Goal: Answer question/provide support

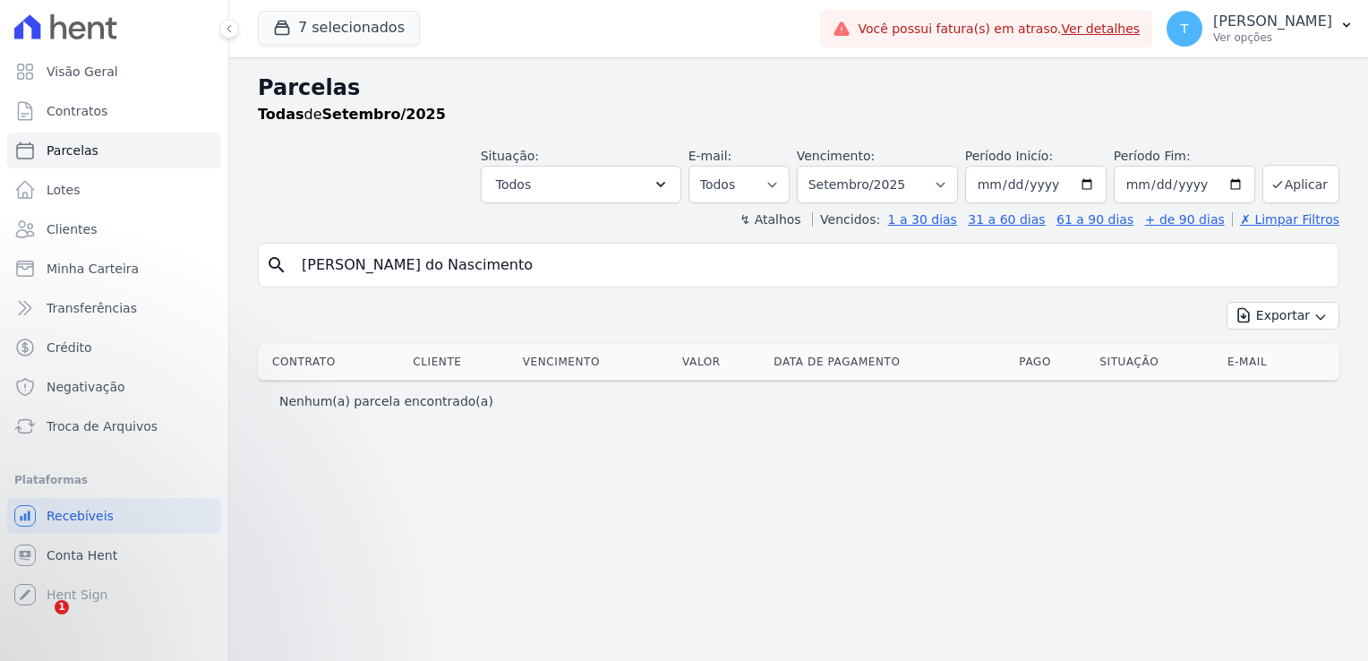
select select
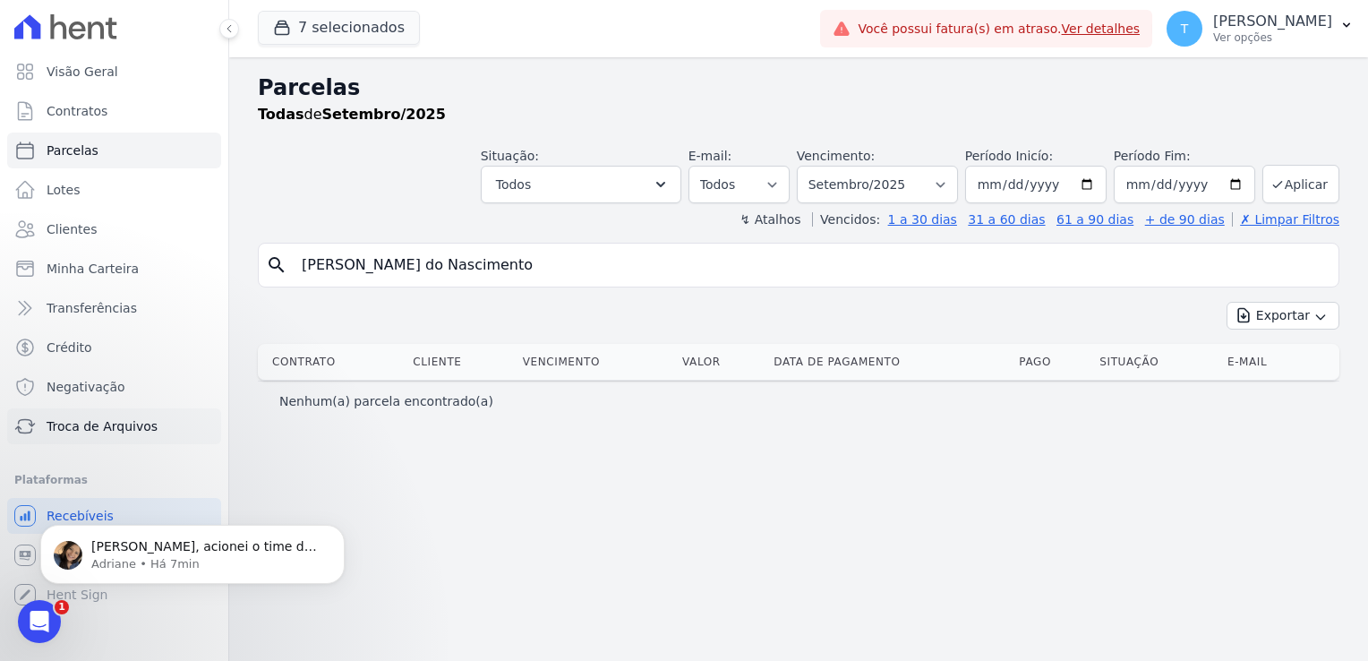
scroll to position [3281, 0]
click at [111, 564] on p "Adriane • Há 7min" at bounding box center [206, 564] width 231 height 16
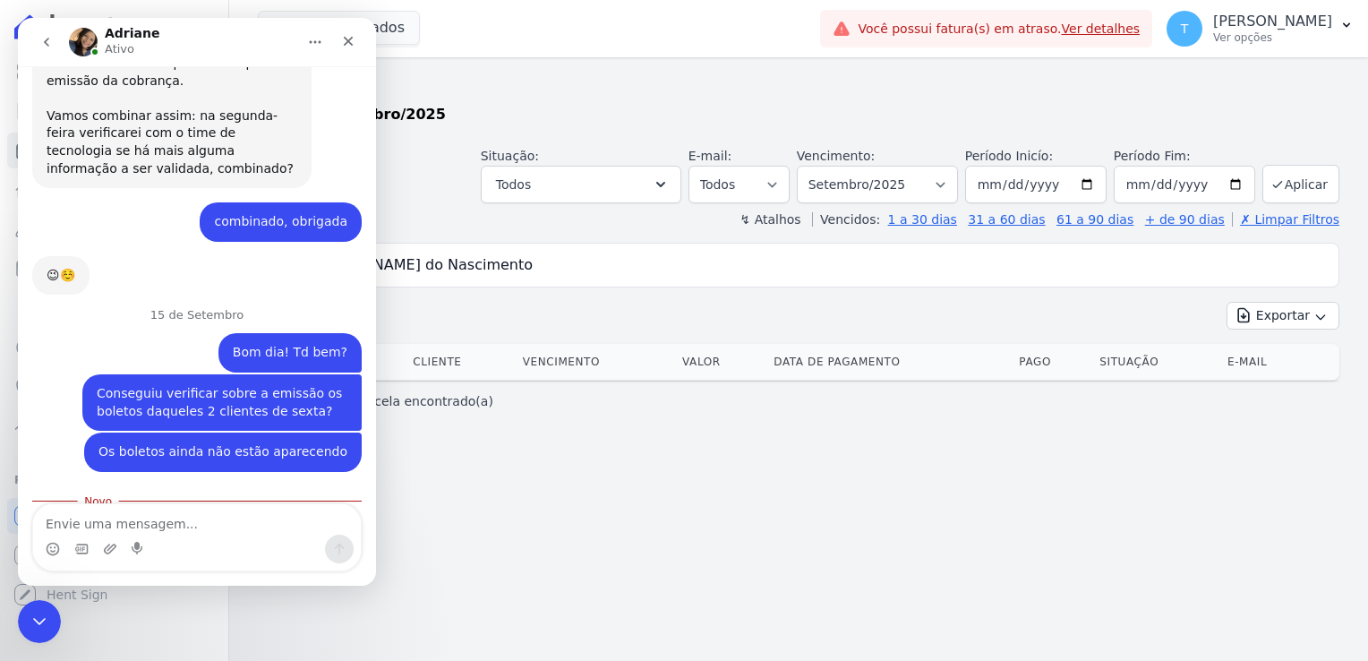
scroll to position [3311, 0]
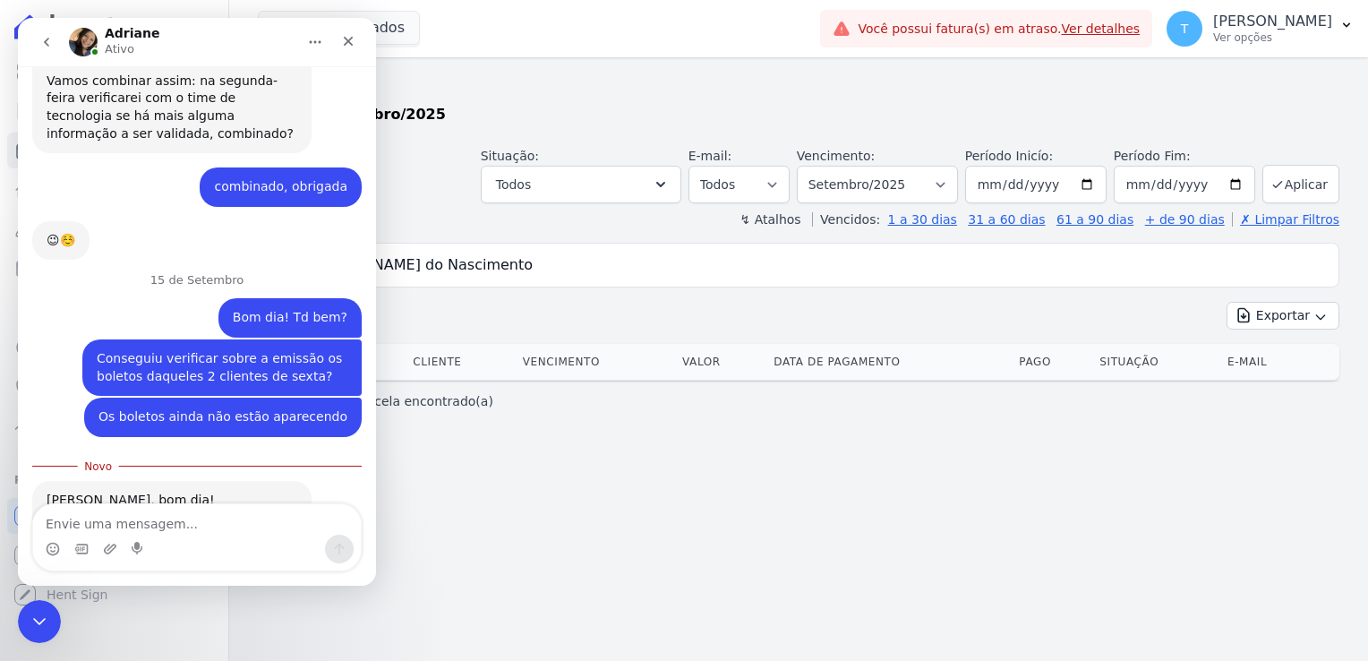
click at [175, 518] on textarea "Envie uma mensagem..." at bounding box center [197, 519] width 328 height 30
type textarea "ok, obrigada"
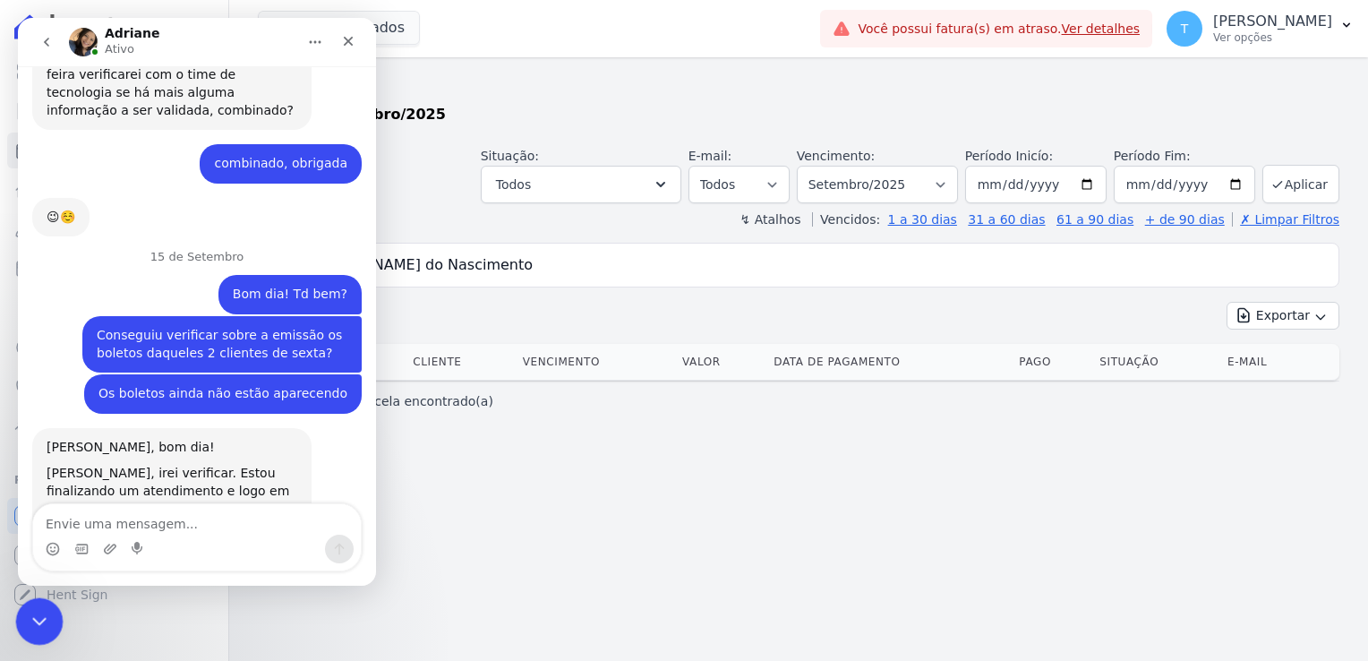
click at [45, 623] on icon "Encerramento do Messenger da Intercom" at bounding box center [36, 618] width 21 height 21
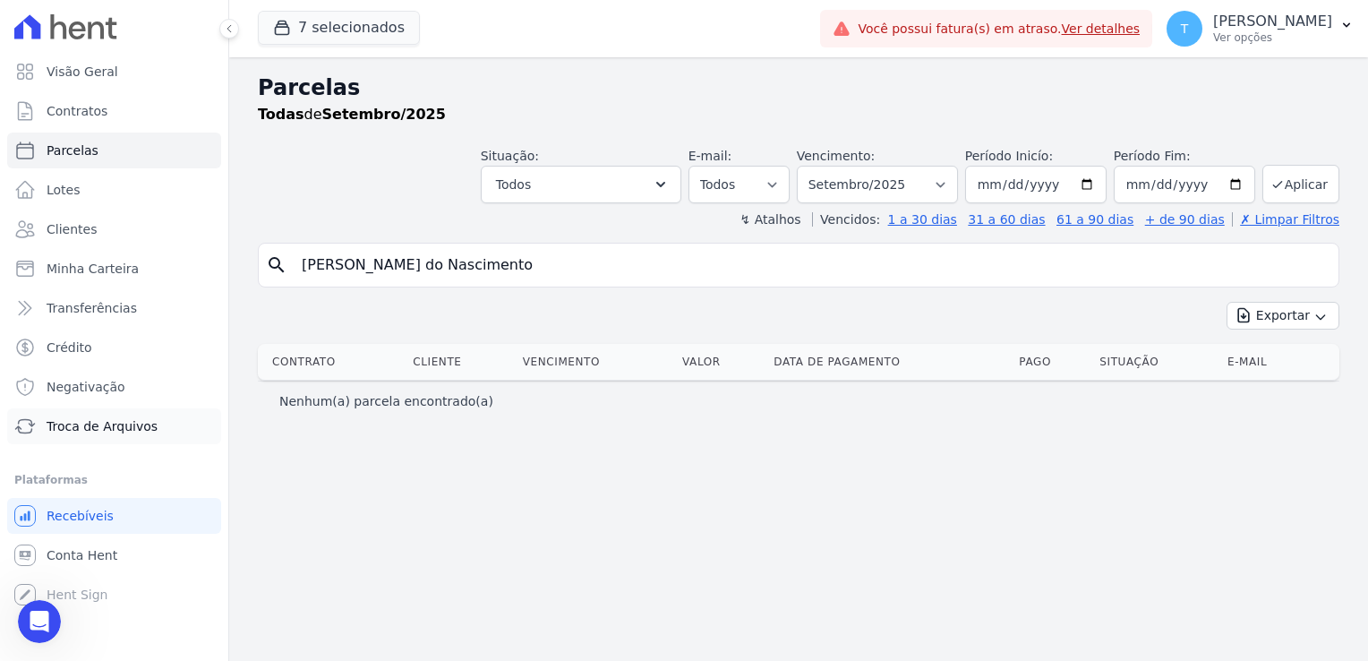
click at [112, 431] on span "Troca de Arquivos" at bounding box center [102, 426] width 111 height 18
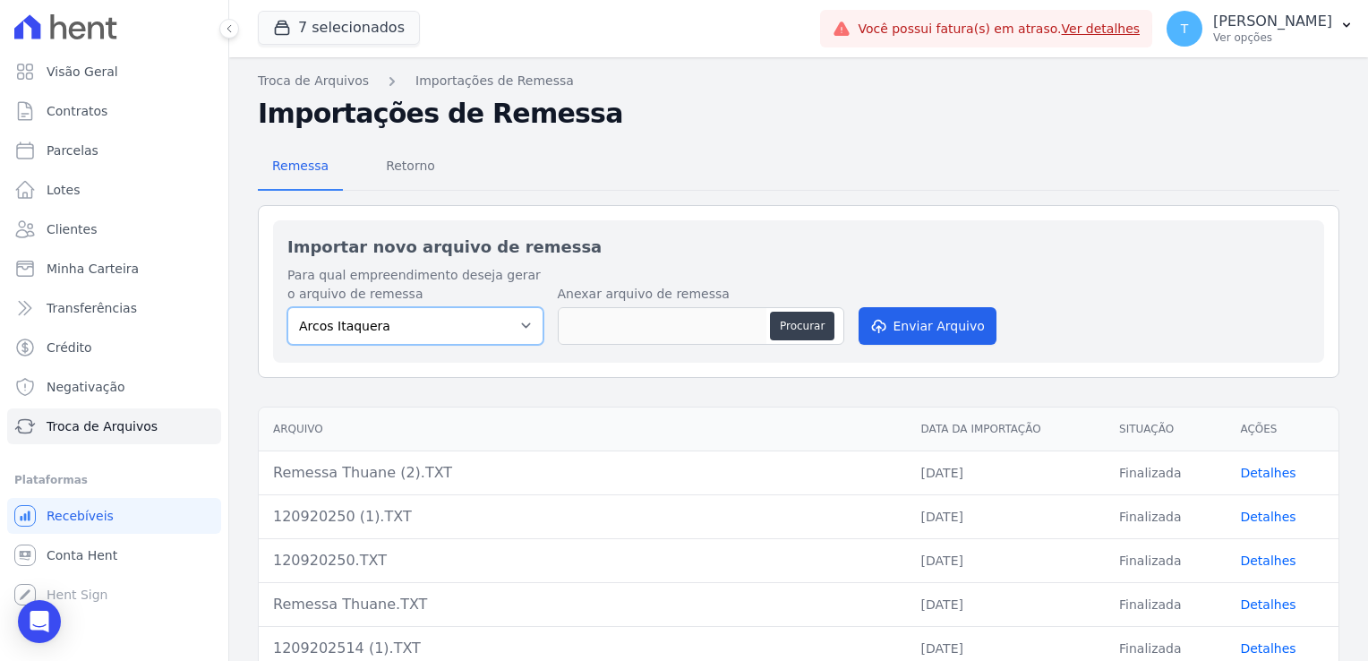
click at [522, 326] on select "Arcos Itaquera ALTOS DE SANTANA Inspire BOSQUE CLUB ARTE VILA MATILDE VISTA 553…" at bounding box center [415, 326] width 256 height 38
select select "907a04bd-9982-46ed-adee-37b3d201f3c4"
click at [287, 307] on select "Arcos Itaquera ALTOS DE SANTANA Inspire BOSQUE CLUB ARTE VILA MATILDE VISTA 553…" at bounding box center [415, 326] width 256 height 38
click at [795, 327] on button "Procurar" at bounding box center [802, 326] width 64 height 29
type input "150920258.TXT"
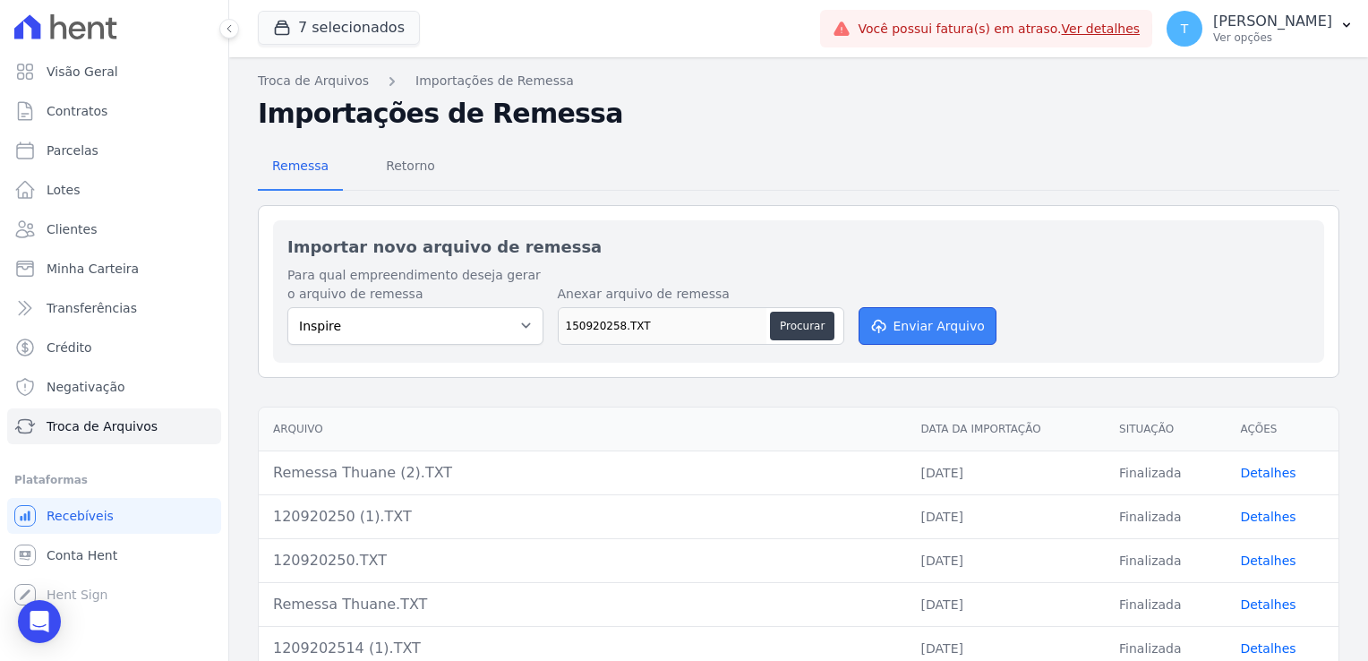
click at [929, 324] on button "Enviar Arquivo" at bounding box center [927, 326] width 138 height 38
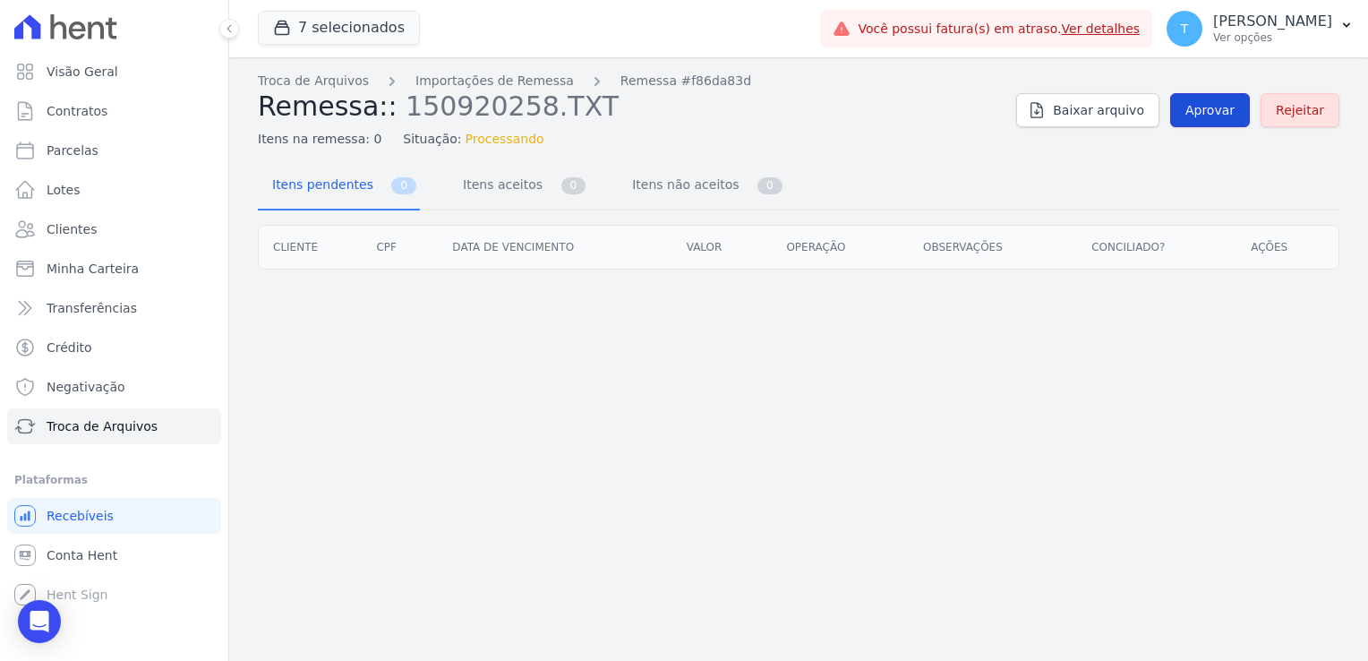
click at [1223, 111] on span "Aprovar" at bounding box center [1209, 110] width 49 height 18
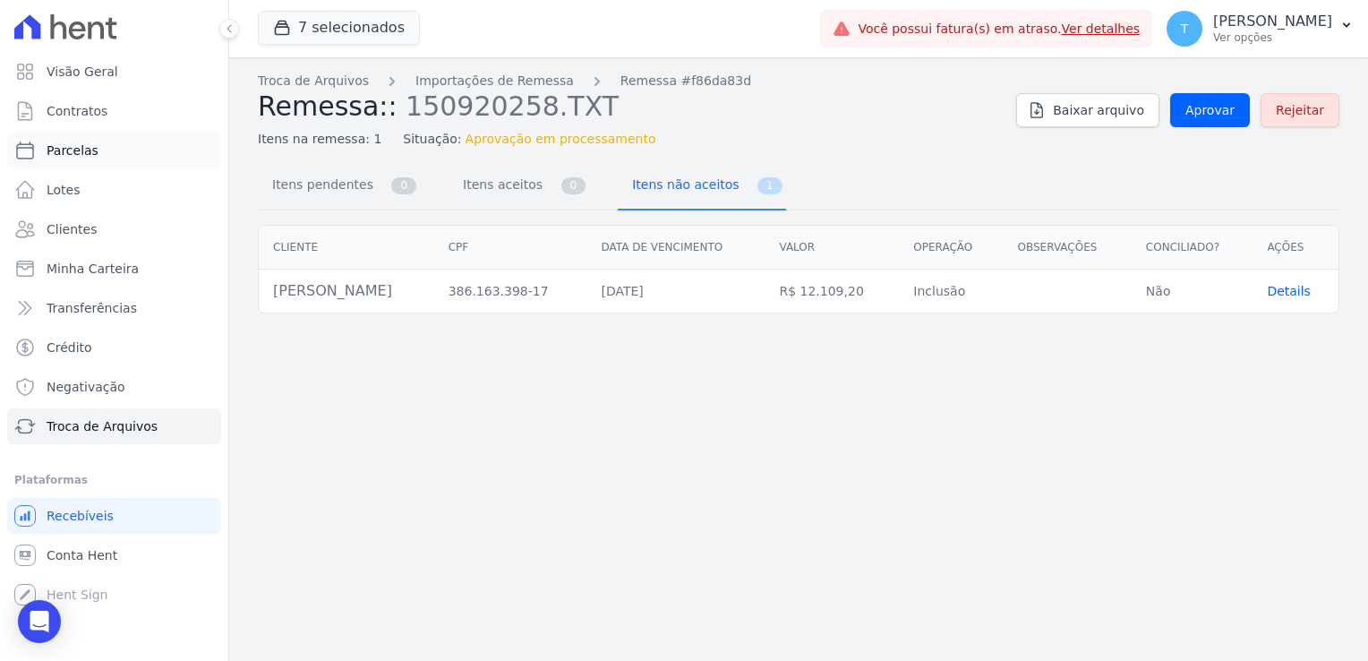
click at [100, 150] on link "Parcelas" at bounding box center [114, 150] width 214 height 36
select select
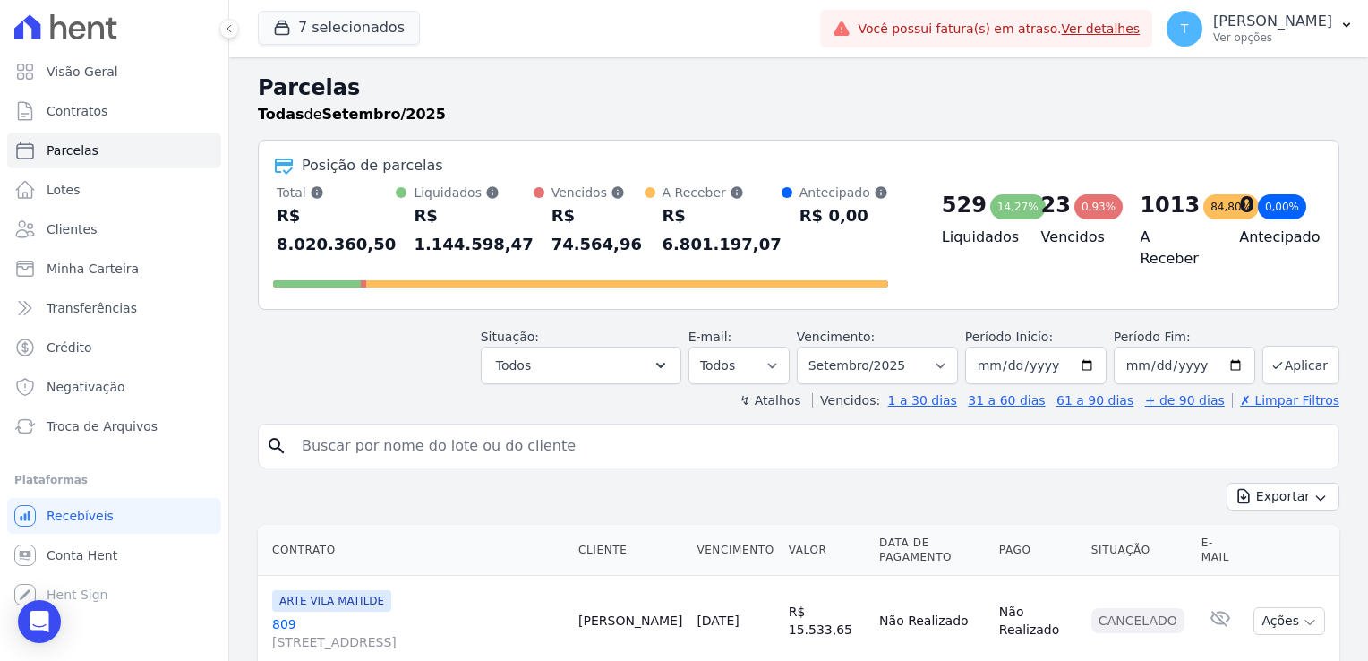
click at [324, 428] on input "search" at bounding box center [811, 446] width 1040 height 36
paste input "Sergio Machado Rondini"
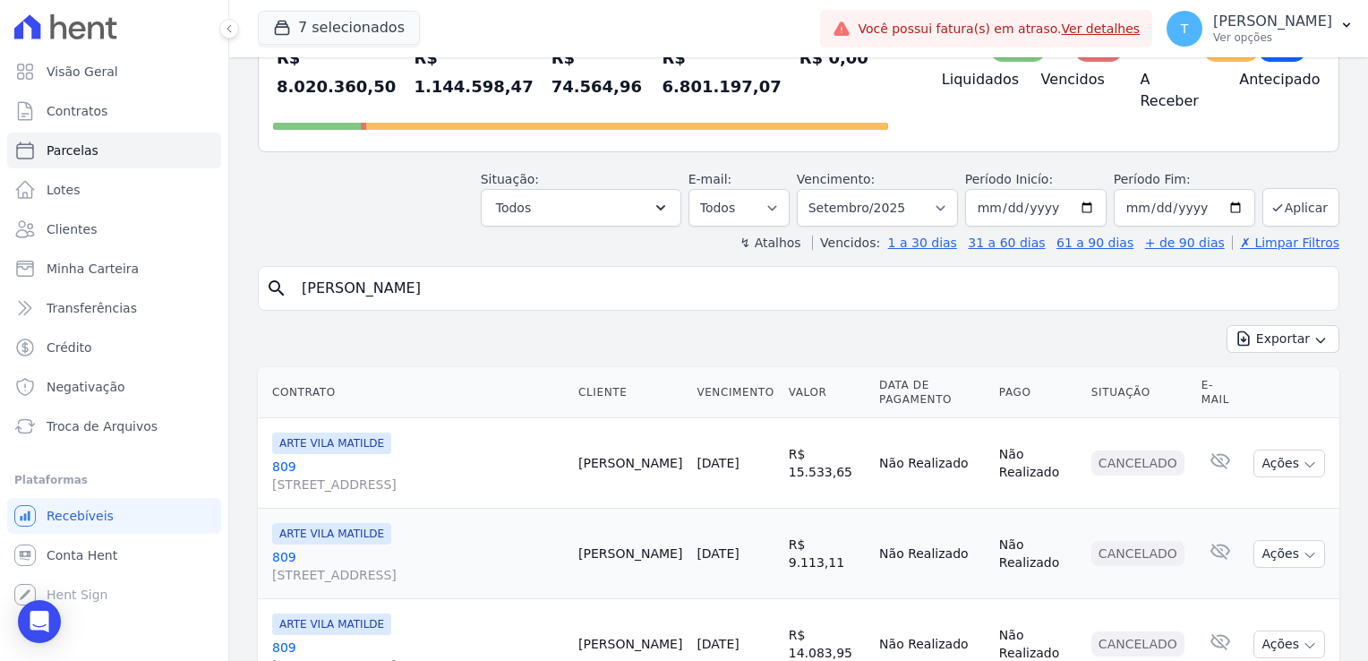
scroll to position [179, 0]
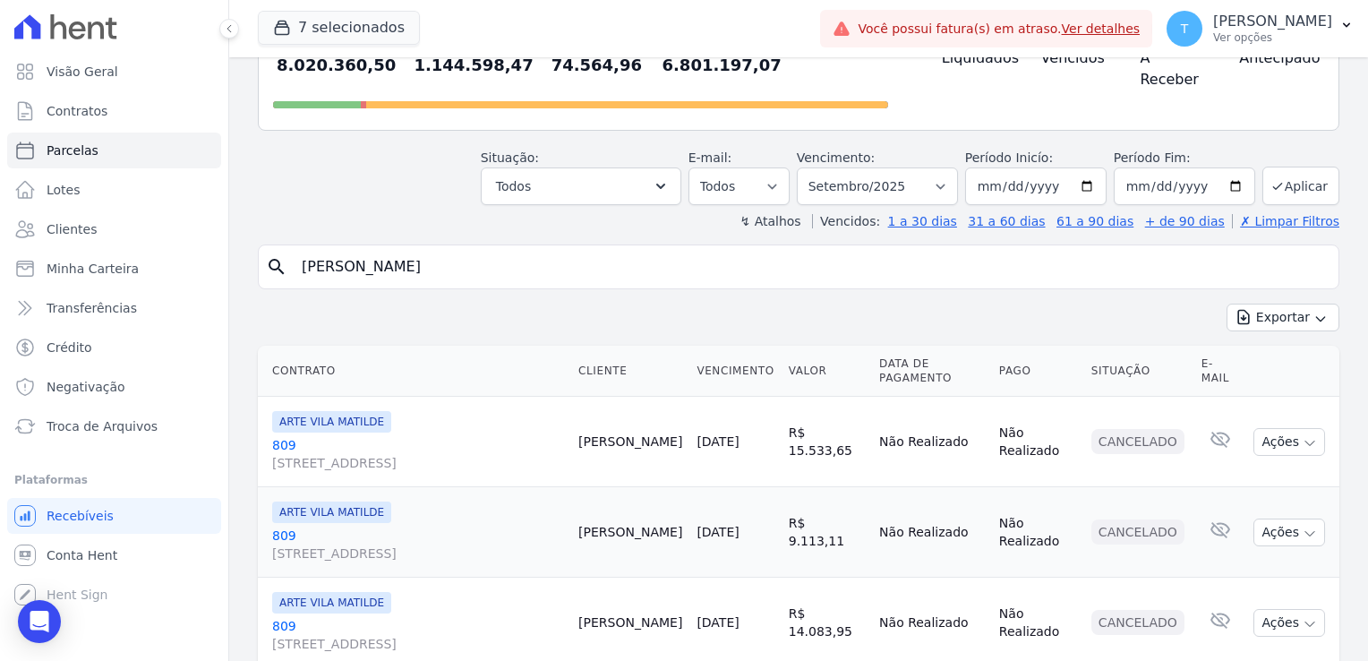
type input "Sergio Machado Rondini"
select select
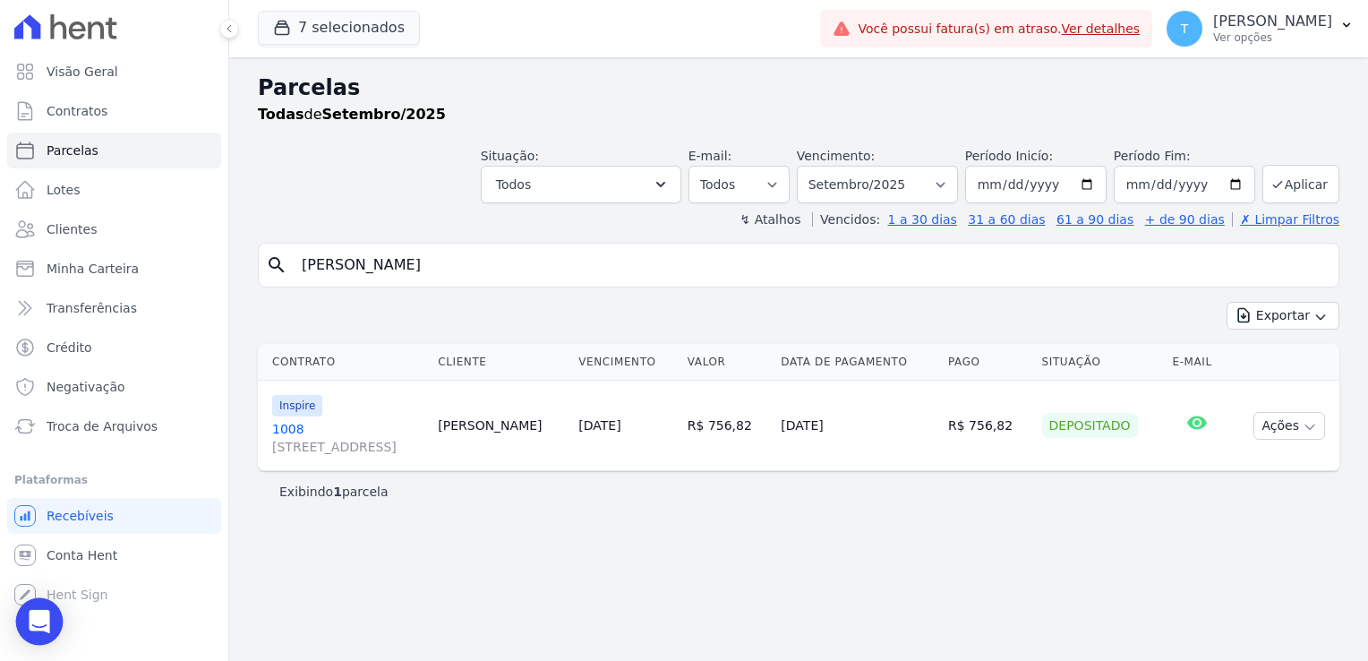
click at [32, 620] on icon "Open Intercom Messenger" at bounding box center [39, 621] width 21 height 23
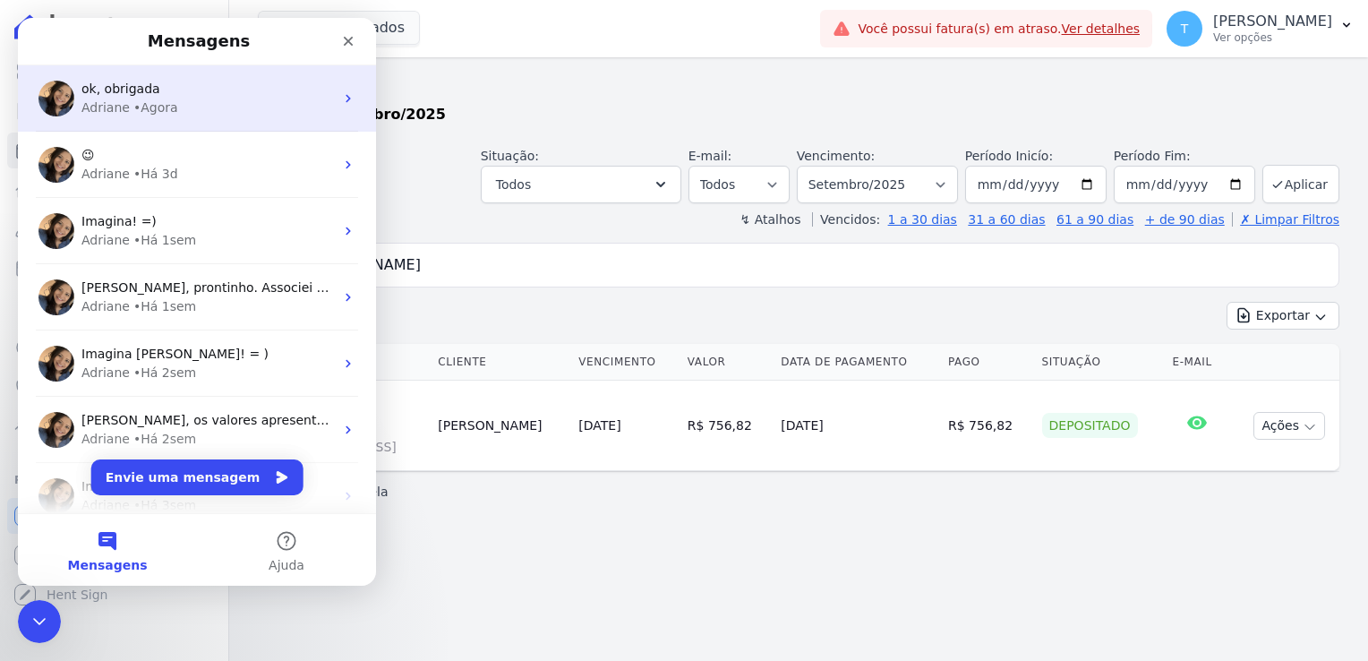
click at [147, 106] on div "• Agora" at bounding box center [155, 107] width 45 height 19
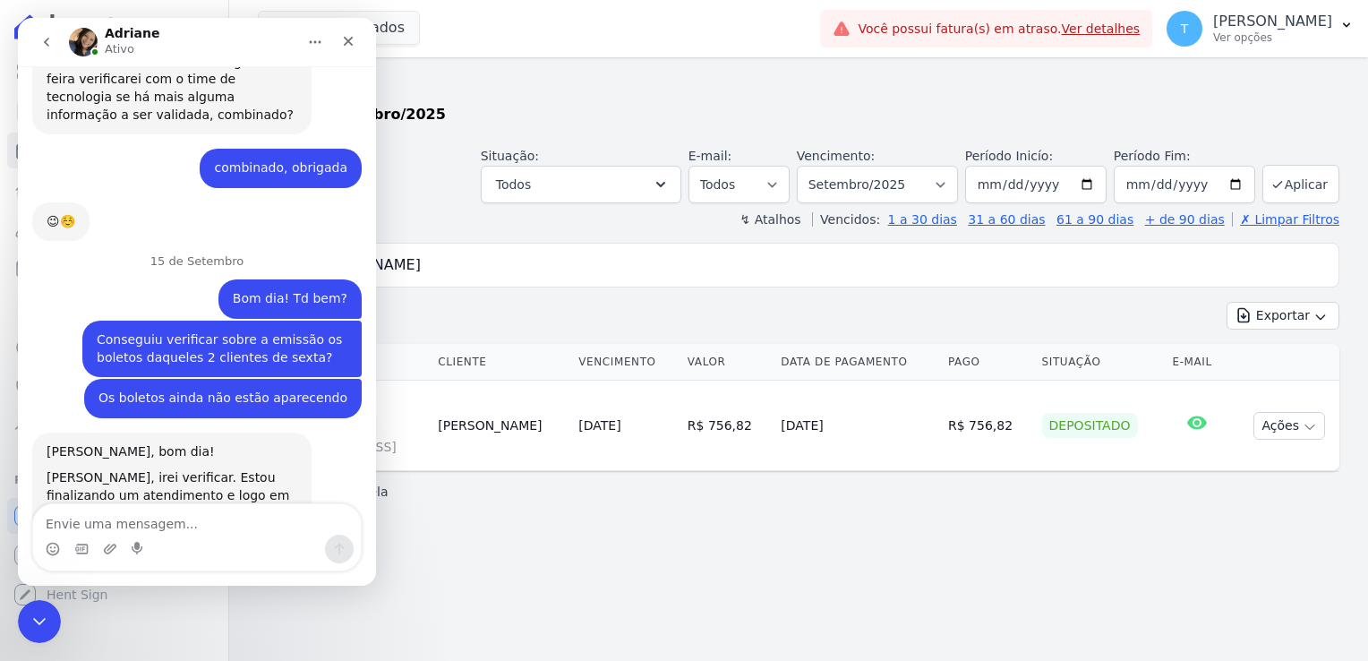
scroll to position [3335, 0]
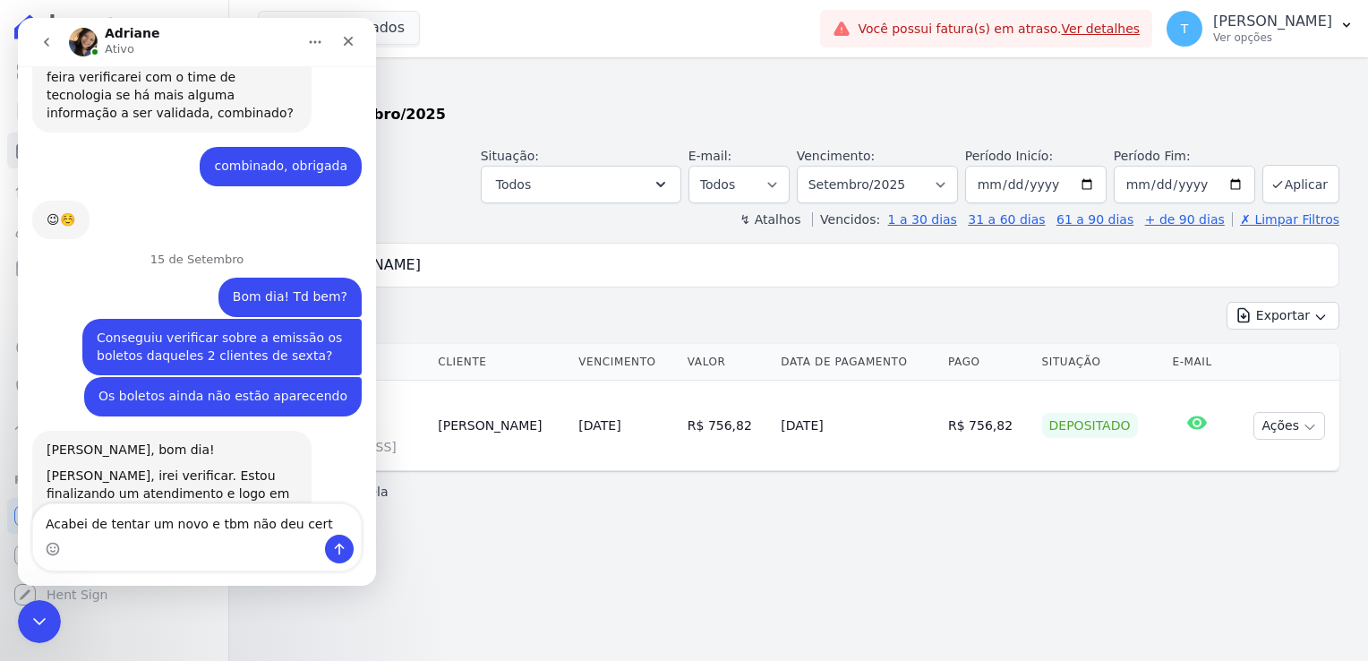
type textarea "Acabei de tentar um novo e tbm não deu certo"
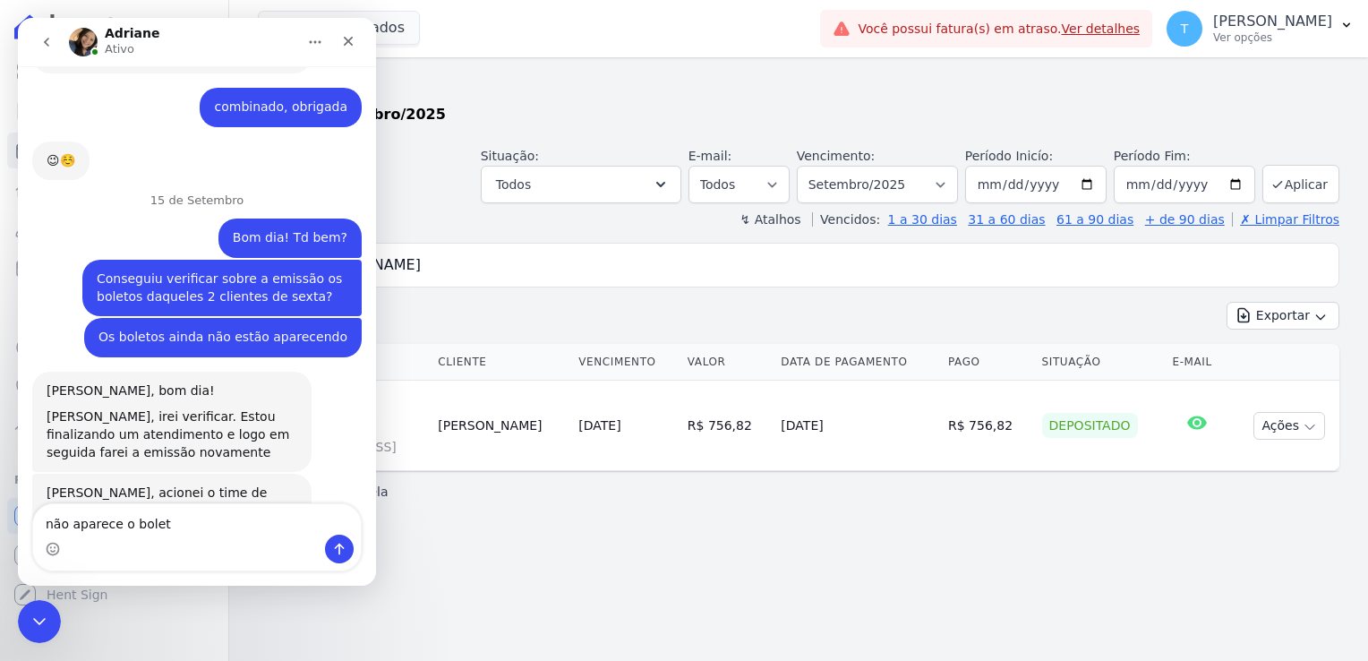
type textarea "não aparece o boleto"
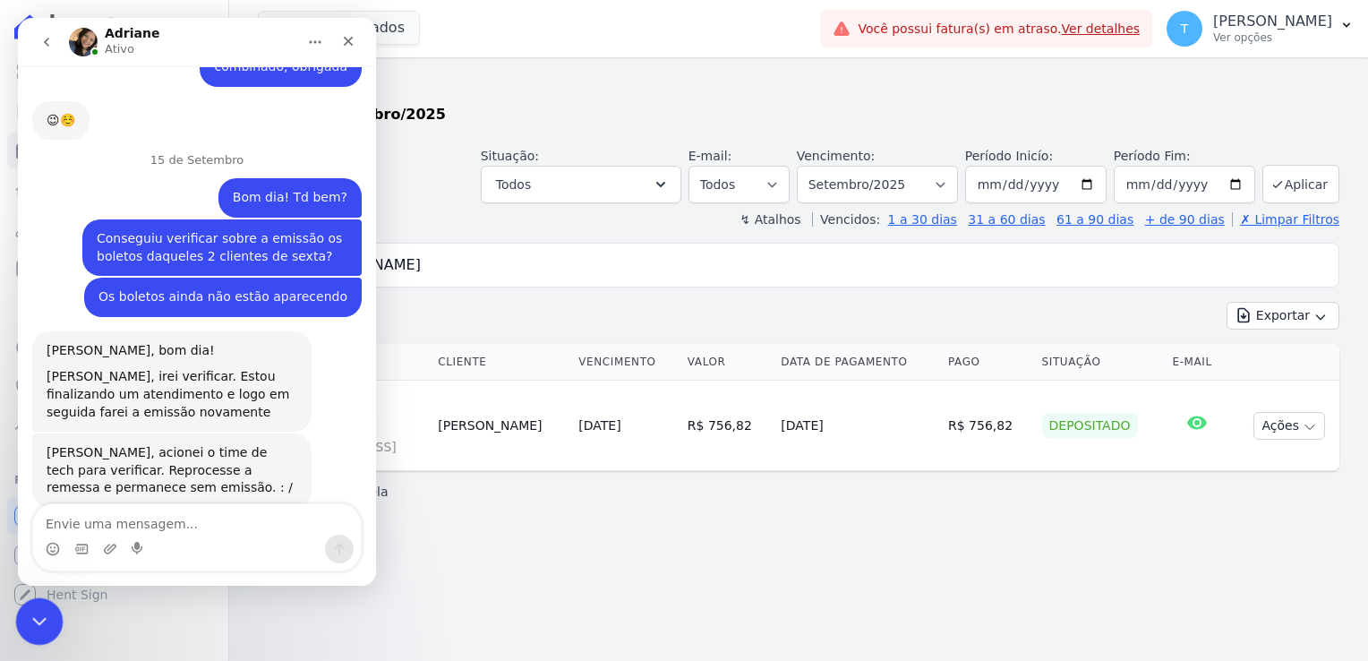
click at [32, 624] on icon "Encerramento do Messenger da Intercom" at bounding box center [36, 618] width 21 height 21
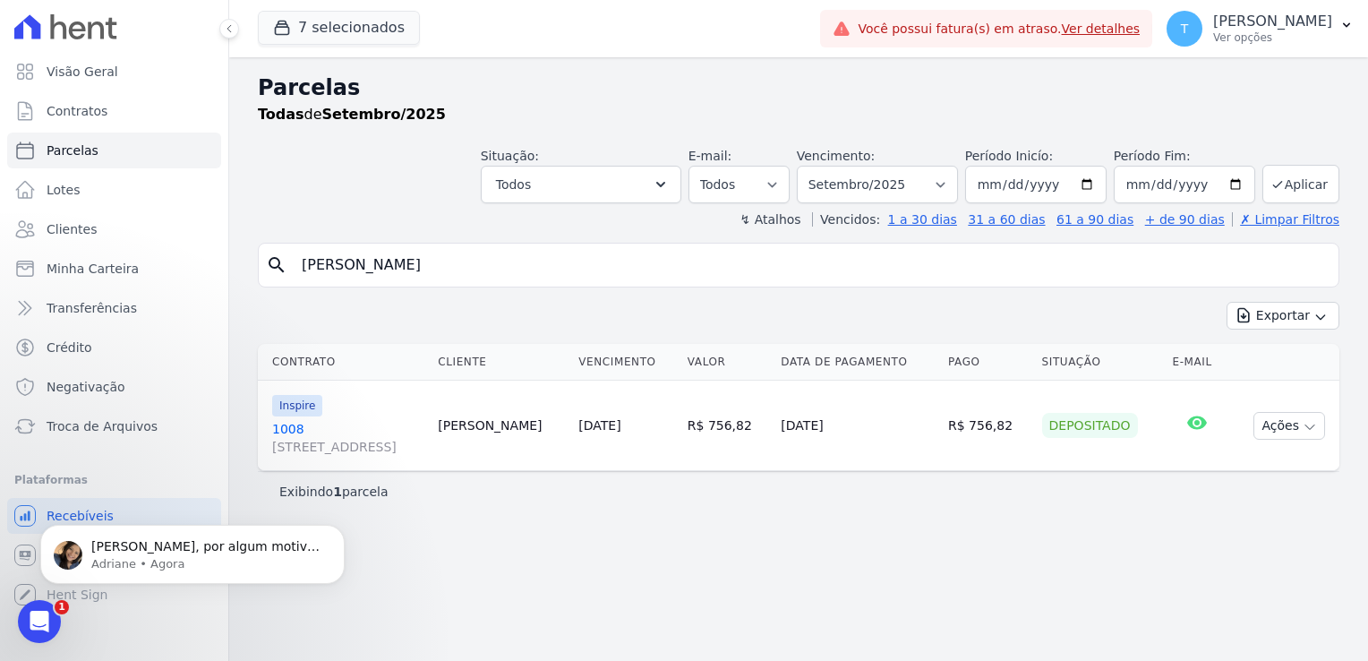
scroll to position [3523, 0]
click at [33, 609] on icon "Abertura do Messenger da Intercom" at bounding box center [37, 619] width 30 height 30
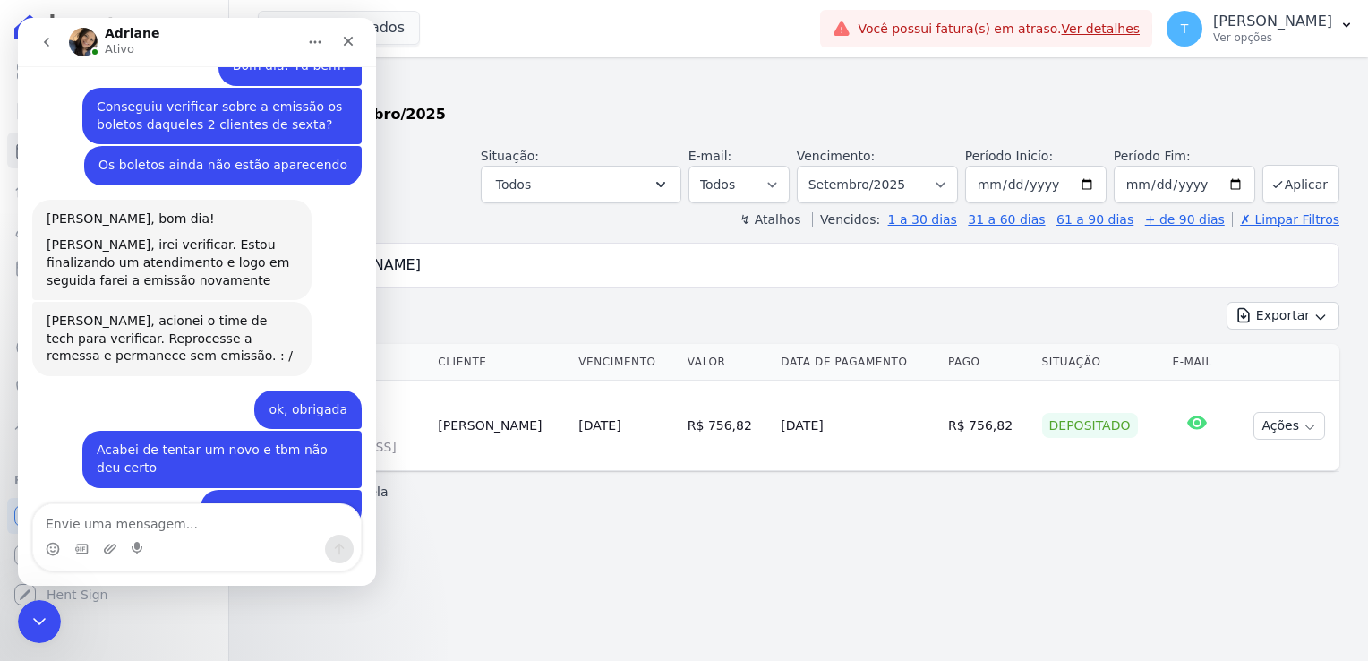
scroll to position [3563, 0]
drag, startPoint x: 191, startPoint y: 525, endPoint x: 205, endPoint y: 522, distance: 14.6
click at [192, 525] on textarea "Não houve nenhuma alterração no Sienge" at bounding box center [197, 519] width 328 height 30
type textarea "Não houve nenhuma alteração no Sienge"
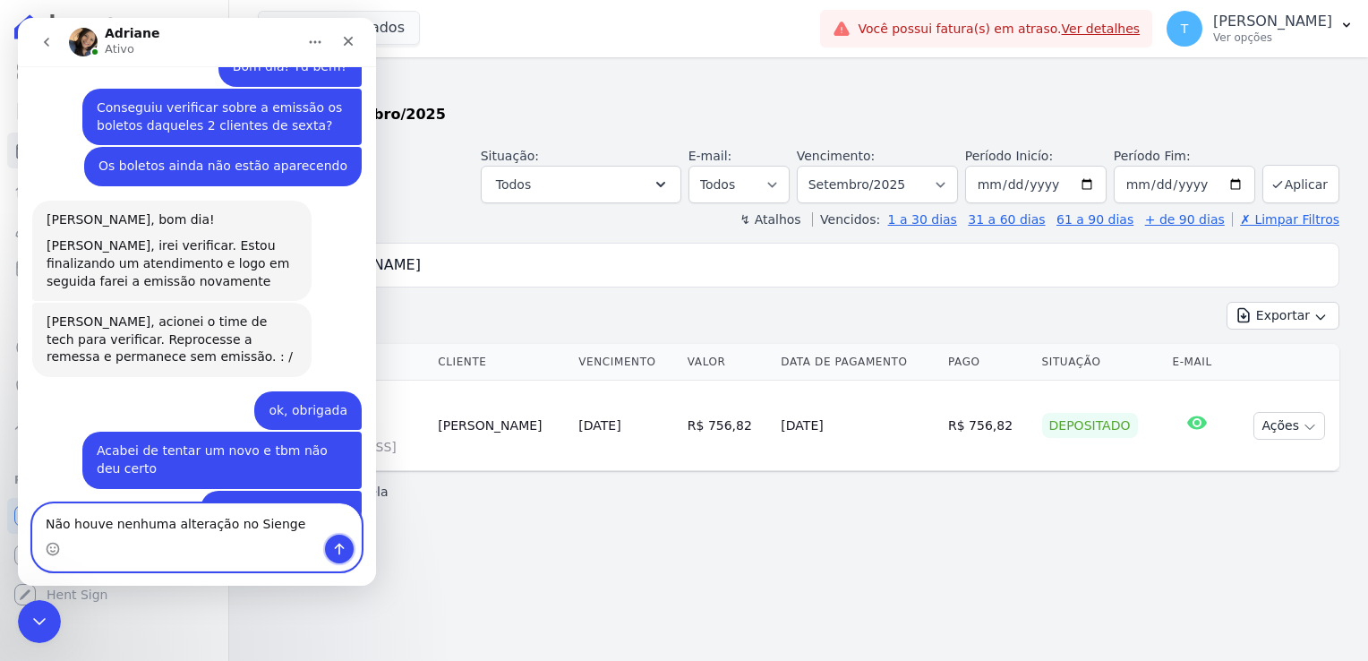
click at [332, 549] on icon "Enviar uma mensagem" at bounding box center [339, 549] width 14 height 14
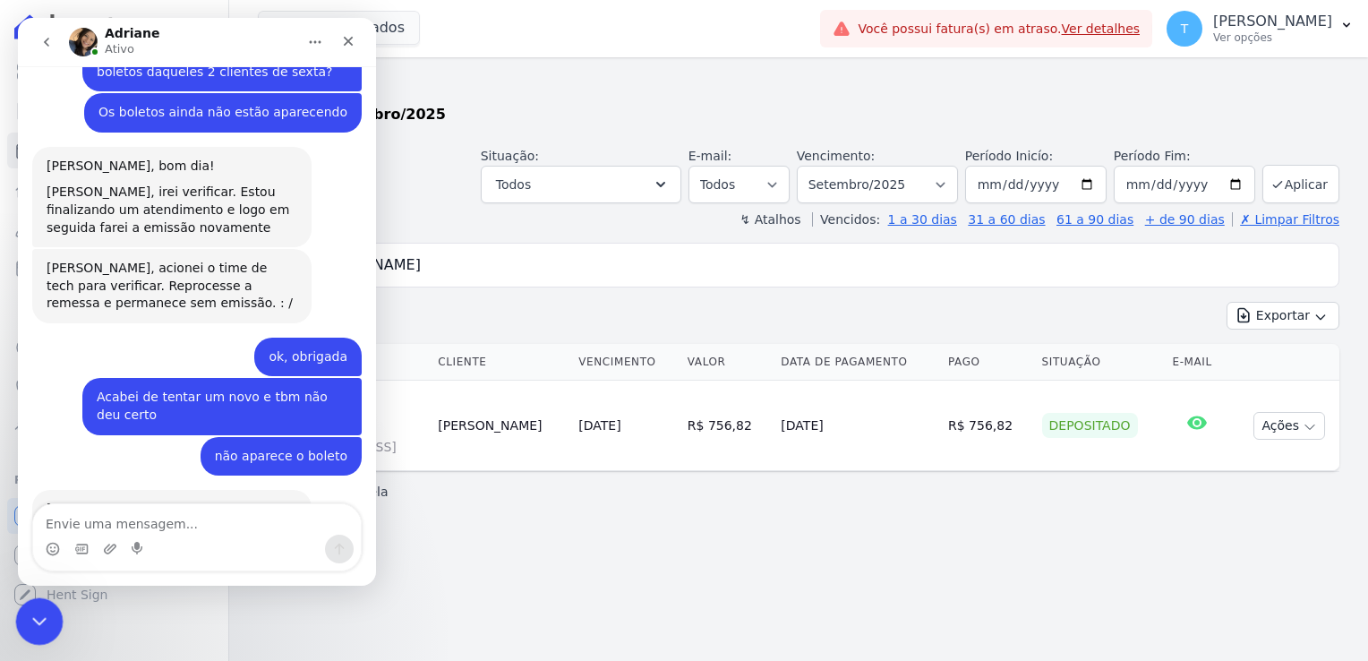
click at [31, 609] on icon "Encerramento do Messenger da Intercom" at bounding box center [36, 618] width 21 height 21
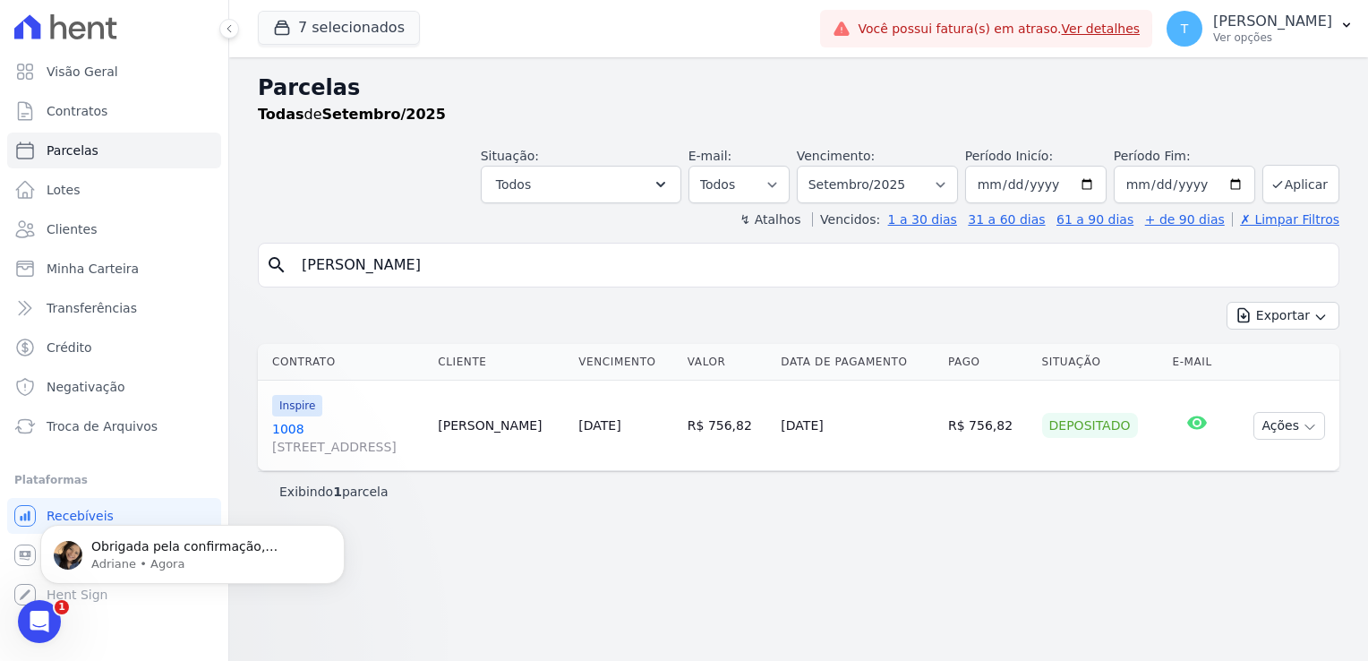
scroll to position [3687, 0]
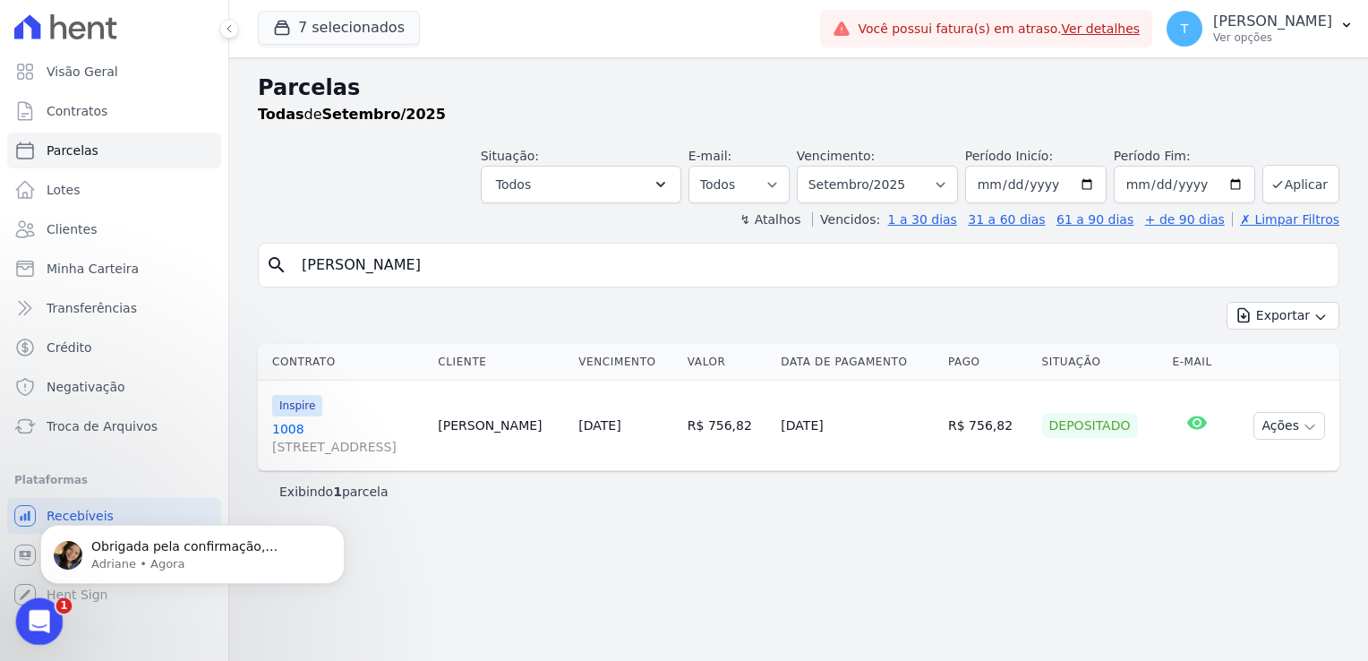
click at [38, 609] on icon "Abertura do Messenger da Intercom" at bounding box center [37, 619] width 30 height 30
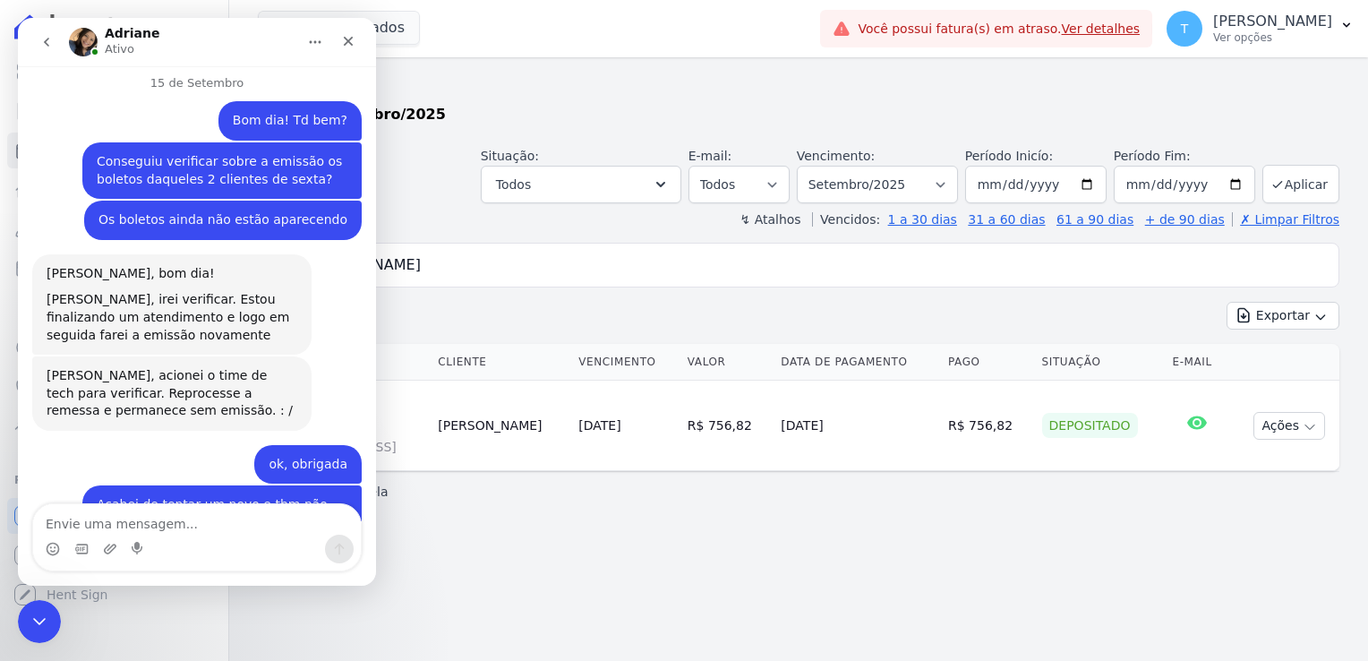
scroll to position [3717, 0]
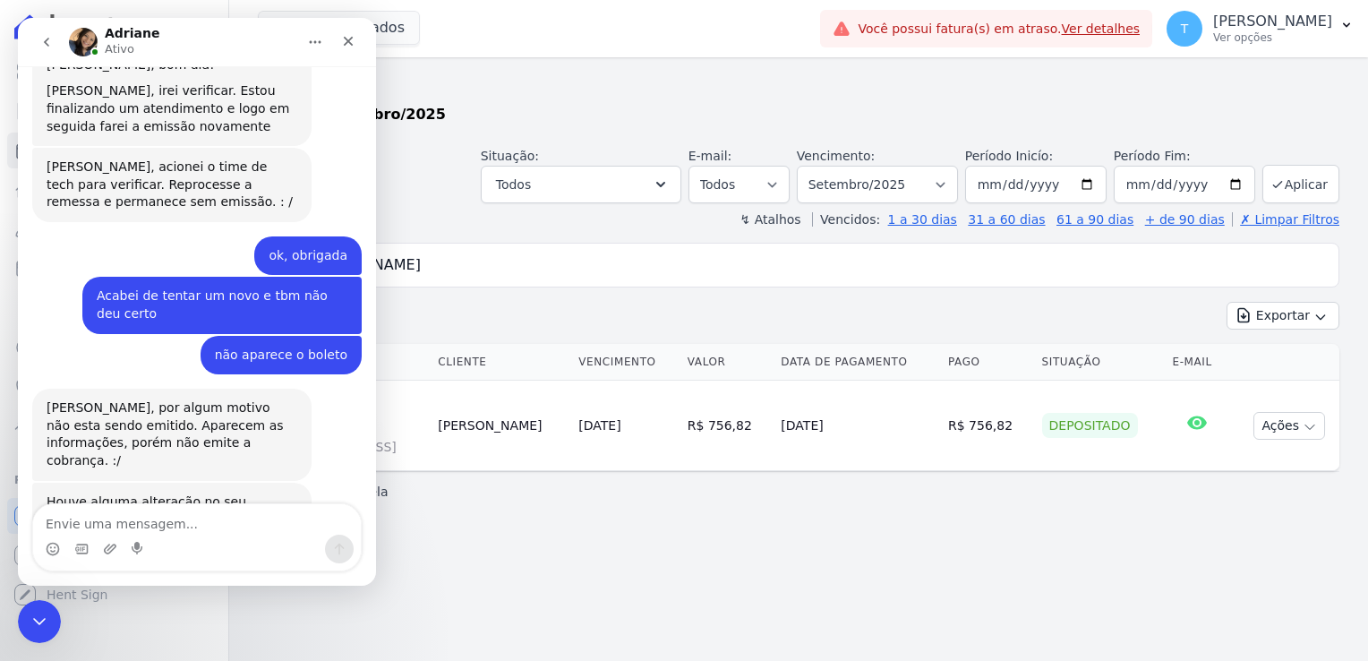
click at [129, 520] on textarea "Envie uma mensagem..." at bounding box center [197, 519] width 328 height 30
type textarea "ok, obrigada"
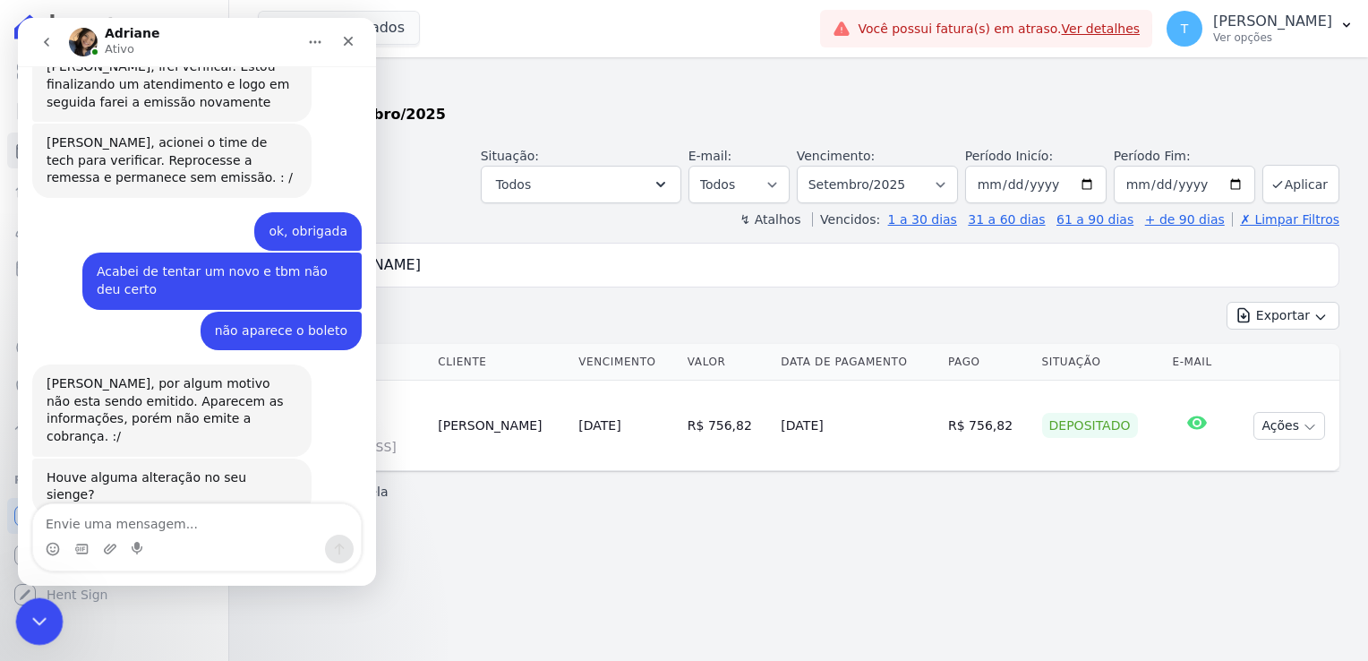
click at [38, 619] on icon "Encerramento do Messenger da Intercom" at bounding box center [36, 618] width 13 height 7
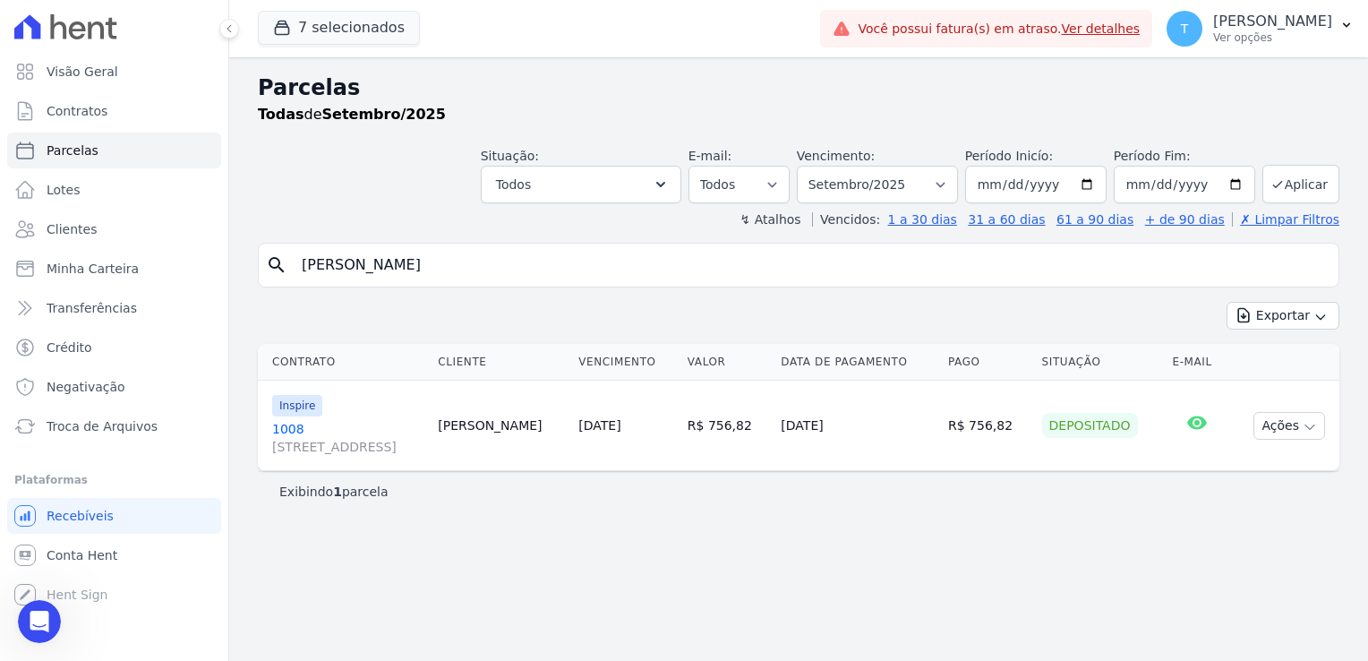
drag, startPoint x: 487, startPoint y: 258, endPoint x: 243, endPoint y: 274, distance: 244.0
click at [243, 274] on div "Parcelas Todas de Setembro/2025 Situação: Agendado Em Aberto Pago Processando C…" at bounding box center [798, 358] width 1139 height 603
type input "Fabio Ferreira Santos"
select select
click at [1306, 417] on button "Ações" at bounding box center [1289, 426] width 72 height 28
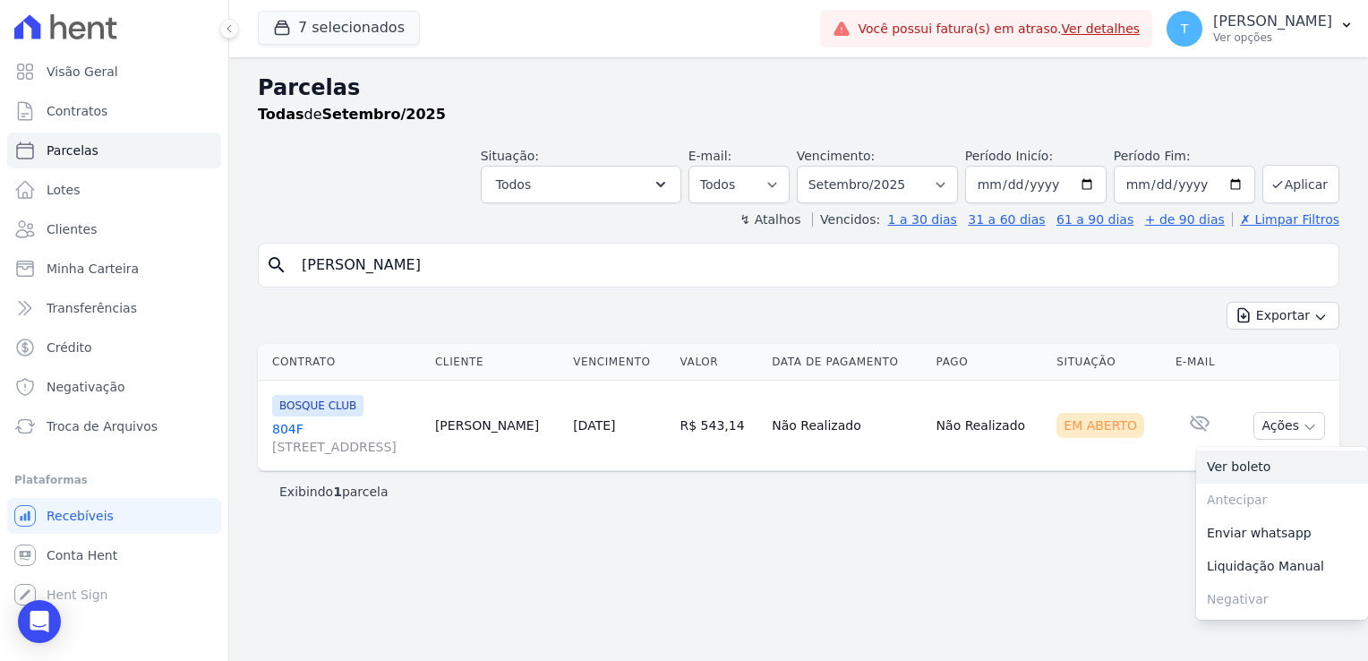
click at [1276, 466] on link "Ver boleto" at bounding box center [1282, 466] width 172 height 33
drag, startPoint x: 462, startPoint y: 264, endPoint x: 295, endPoint y: 274, distance: 167.7
click at [295, 274] on input "Fabio Ferreira Santos" at bounding box center [811, 265] width 1040 height 36
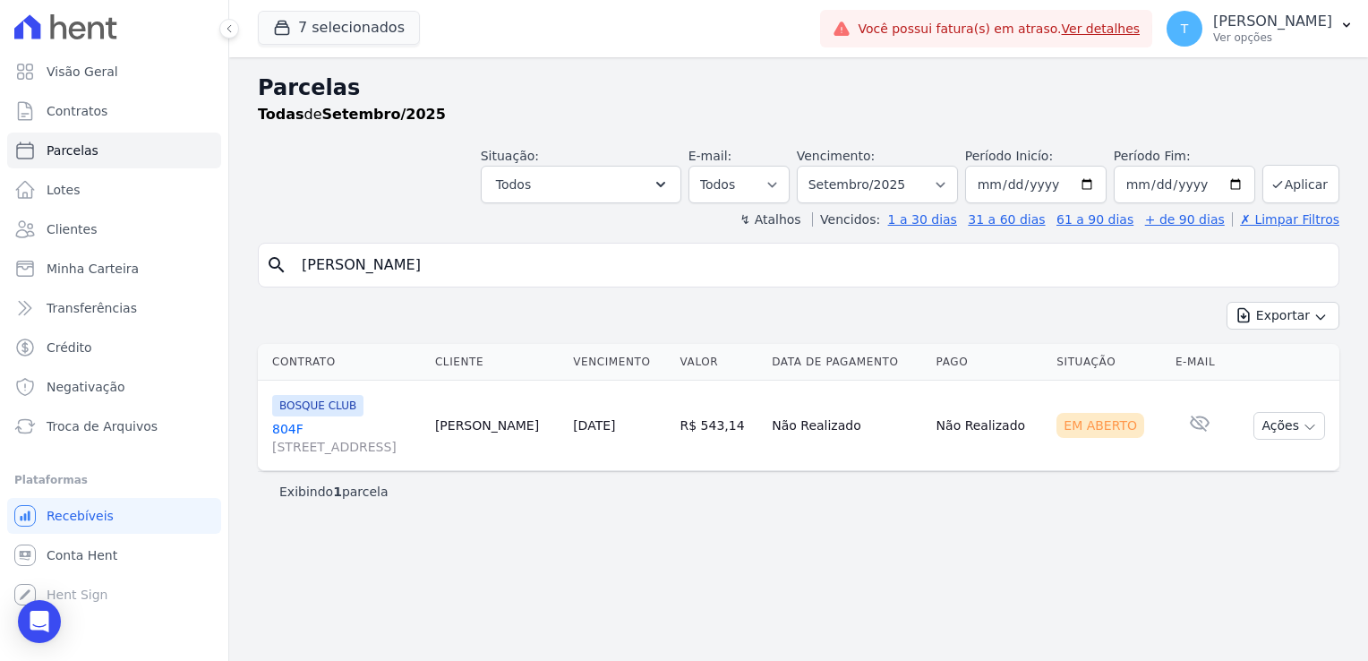
paste input "[PERSON_NAME] C. do [PERSON_NAME]"
type input "[PERSON_NAME] C. do [PERSON_NAME]"
select select
click at [1236, 183] on input "[DATE]" at bounding box center [1184, 185] width 141 height 38
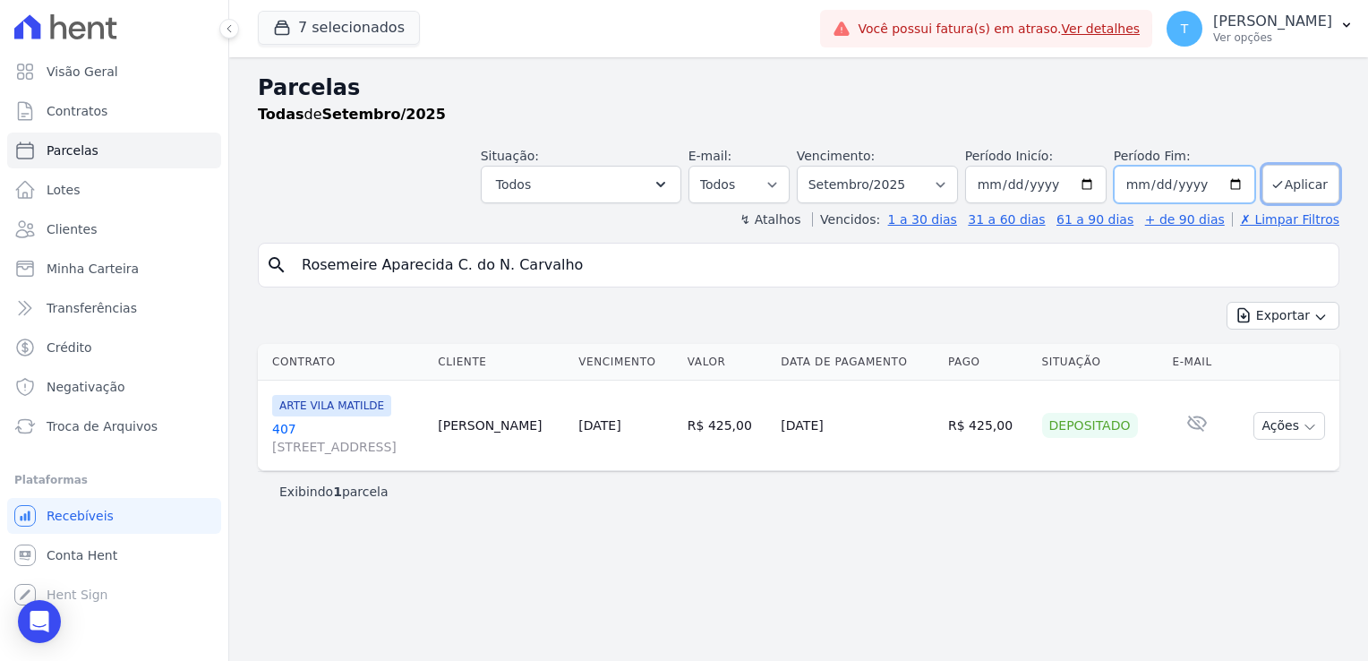
type input "2025-12-30"
click at [1306, 186] on button "Aplicar" at bounding box center [1300, 184] width 77 height 38
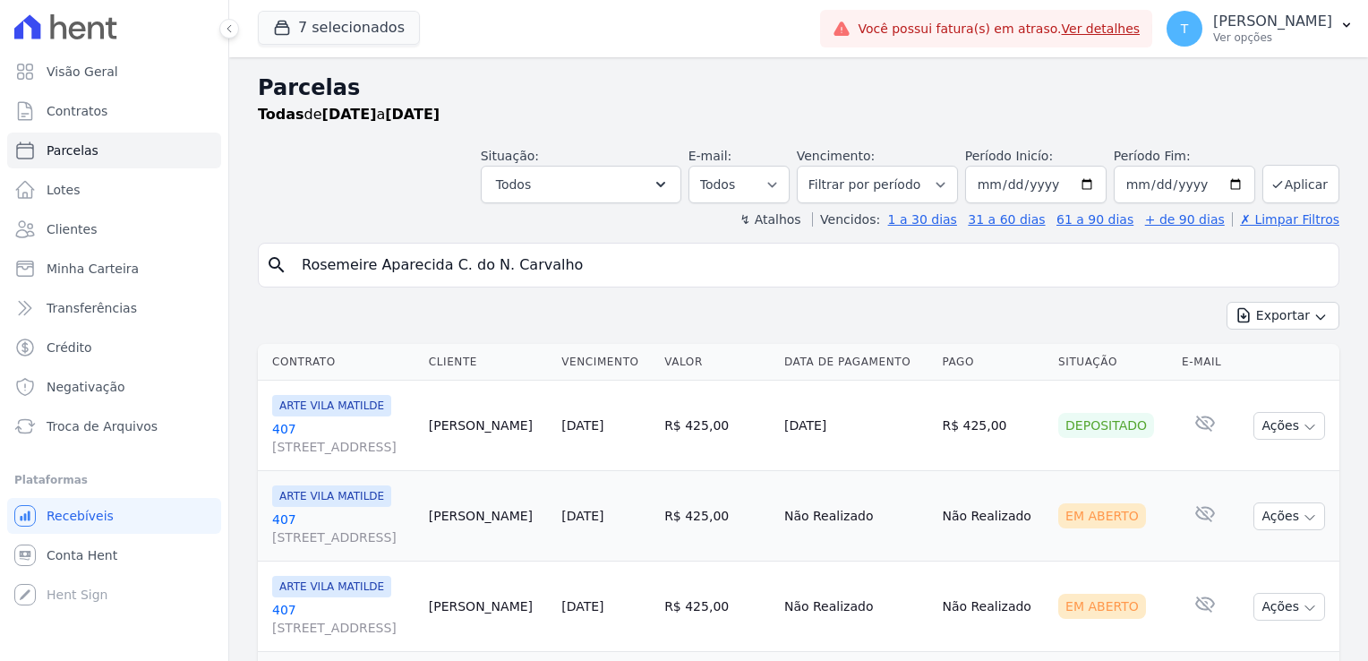
select select
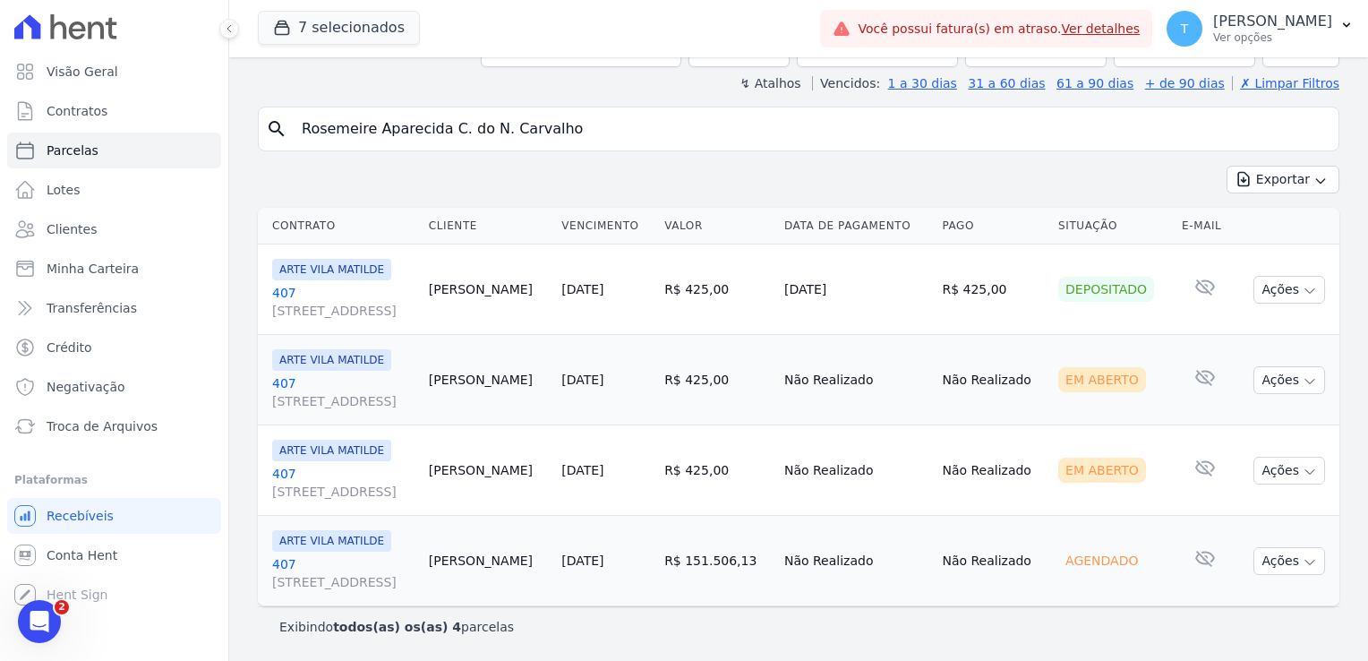
scroll to position [219, 0]
click at [1303, 374] on icon "button" at bounding box center [1310, 381] width 14 height 14
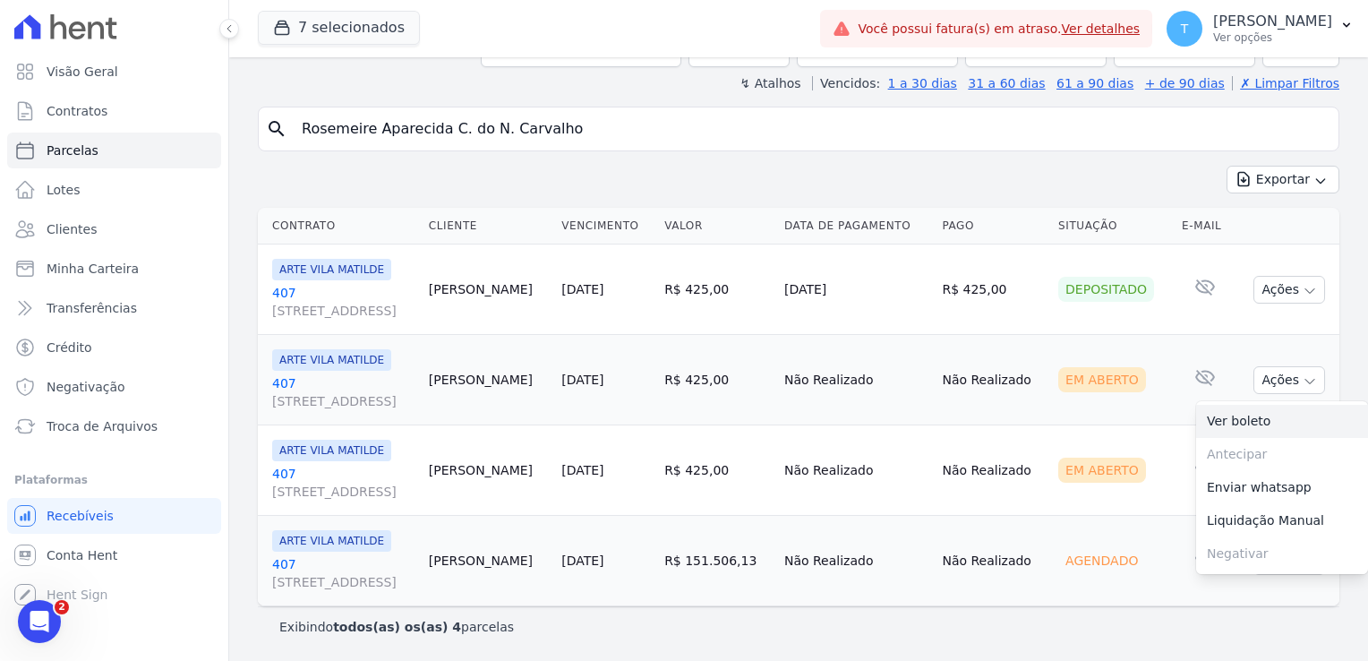
click at [1240, 405] on link "Ver boleto" at bounding box center [1282, 421] width 172 height 33
click at [1092, 425] on td "Em Aberto" at bounding box center [1113, 470] width 124 height 90
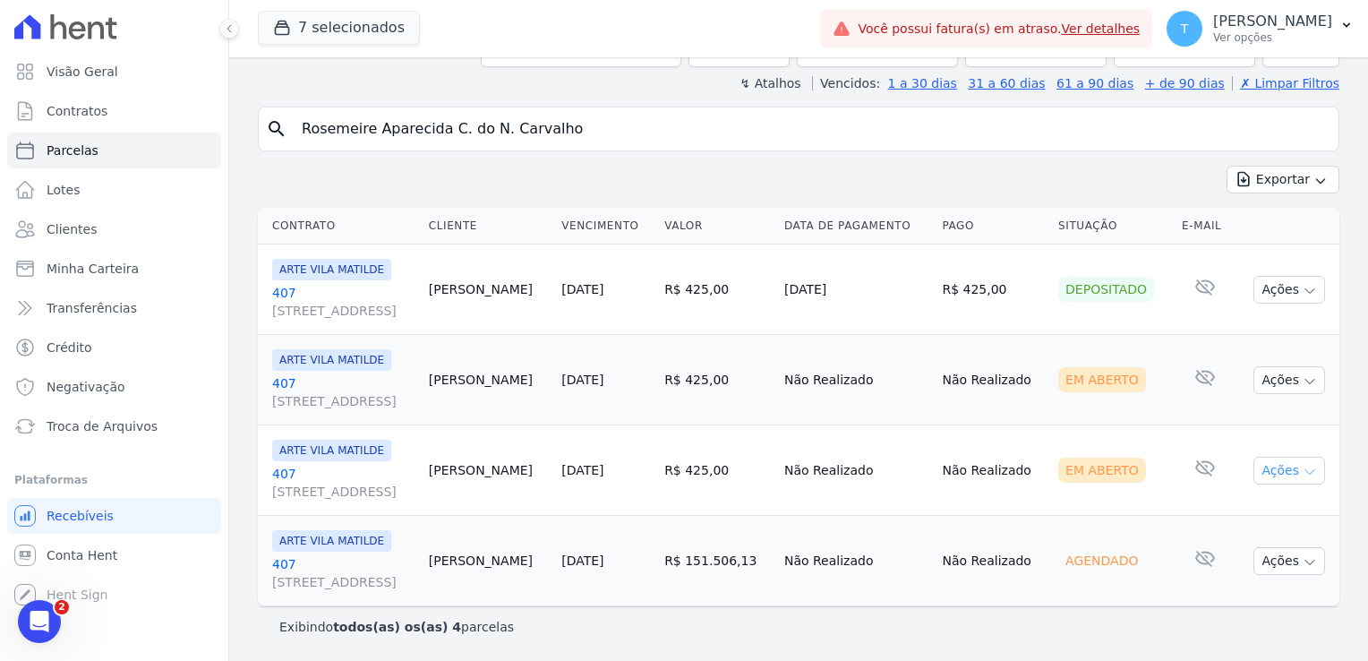
click at [1303, 465] on icon "button" at bounding box center [1310, 472] width 14 height 14
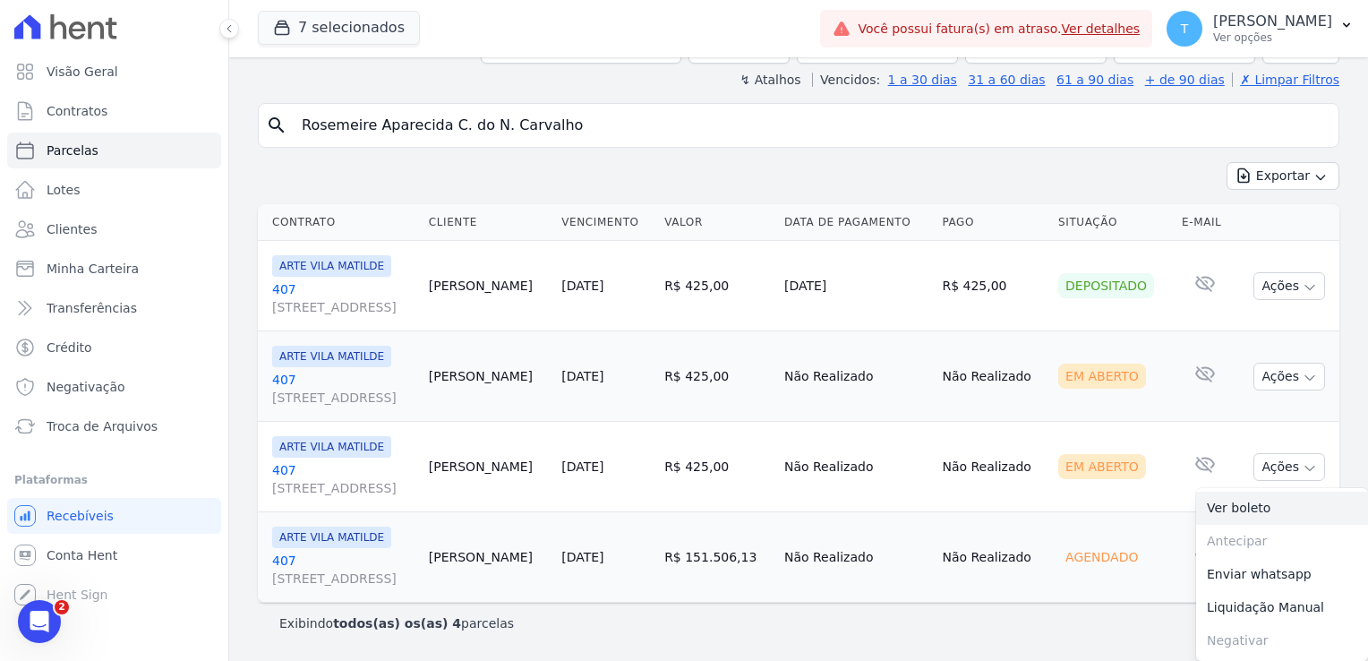
click at [1244, 491] on link "Ver boleto" at bounding box center [1282, 507] width 172 height 33
click at [1051, 518] on td "Não Realizado" at bounding box center [993, 557] width 116 height 90
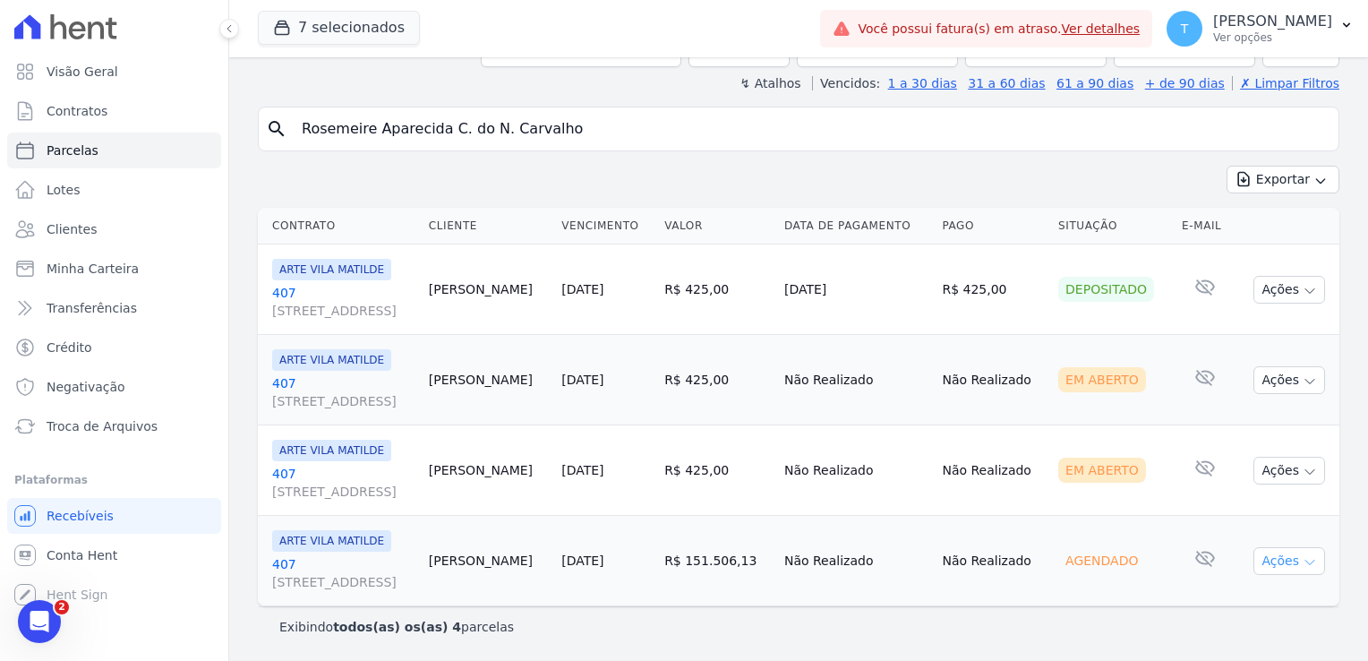
click at [1303, 557] on icon "button" at bounding box center [1310, 562] width 14 height 14
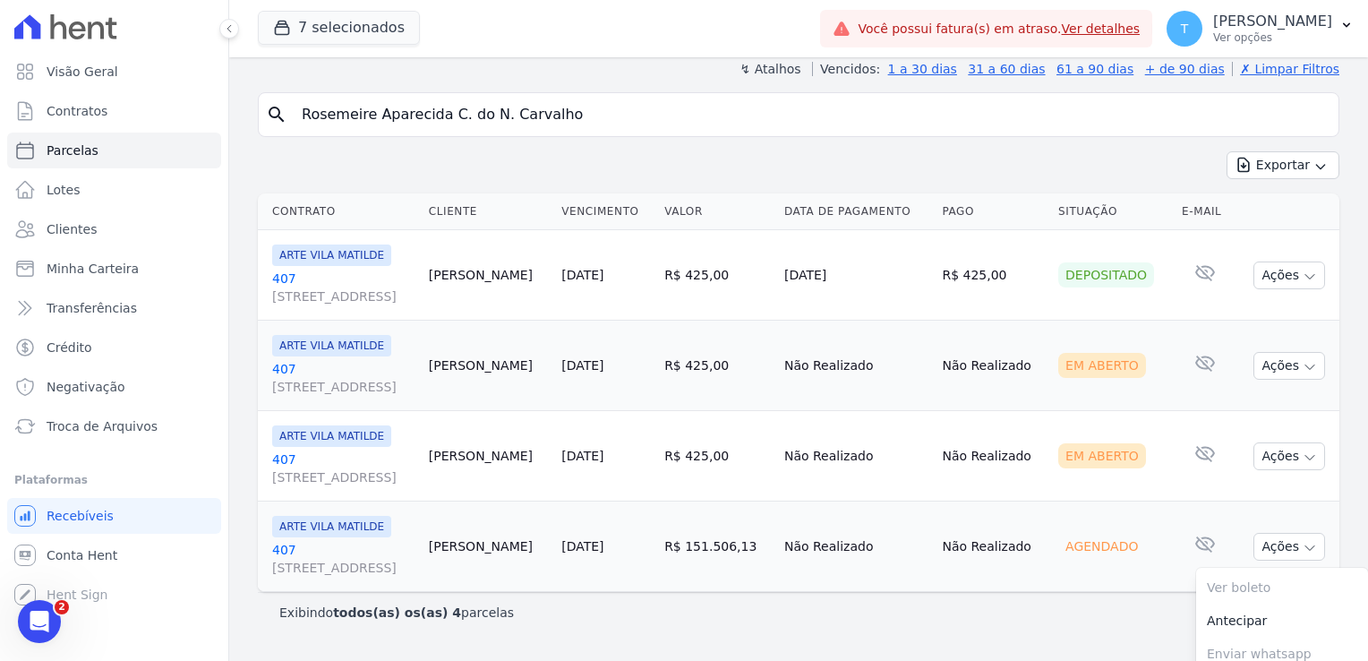
scroll to position [0, 0]
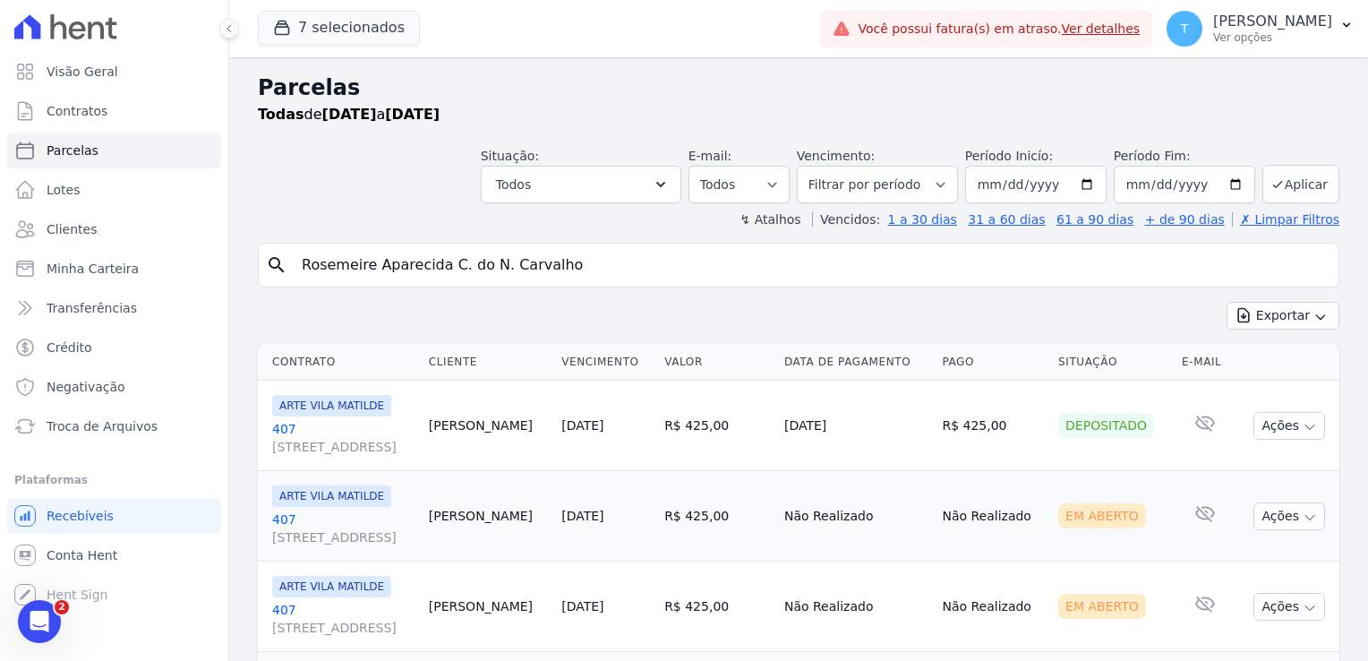
drag, startPoint x: 585, startPoint y: 268, endPoint x: 271, endPoint y: 277, distance: 313.4
click at [269, 277] on div "search Rosemeire Aparecida C. do N. Carvalho" at bounding box center [798, 265] width 1081 height 45
paste input "[PERSON_NAME] [PERSON_NAME] Costa"
type input "[PERSON_NAME] [PERSON_NAME] Costa"
click at [1220, 187] on input "2025-12-30" at bounding box center [1184, 185] width 141 height 38
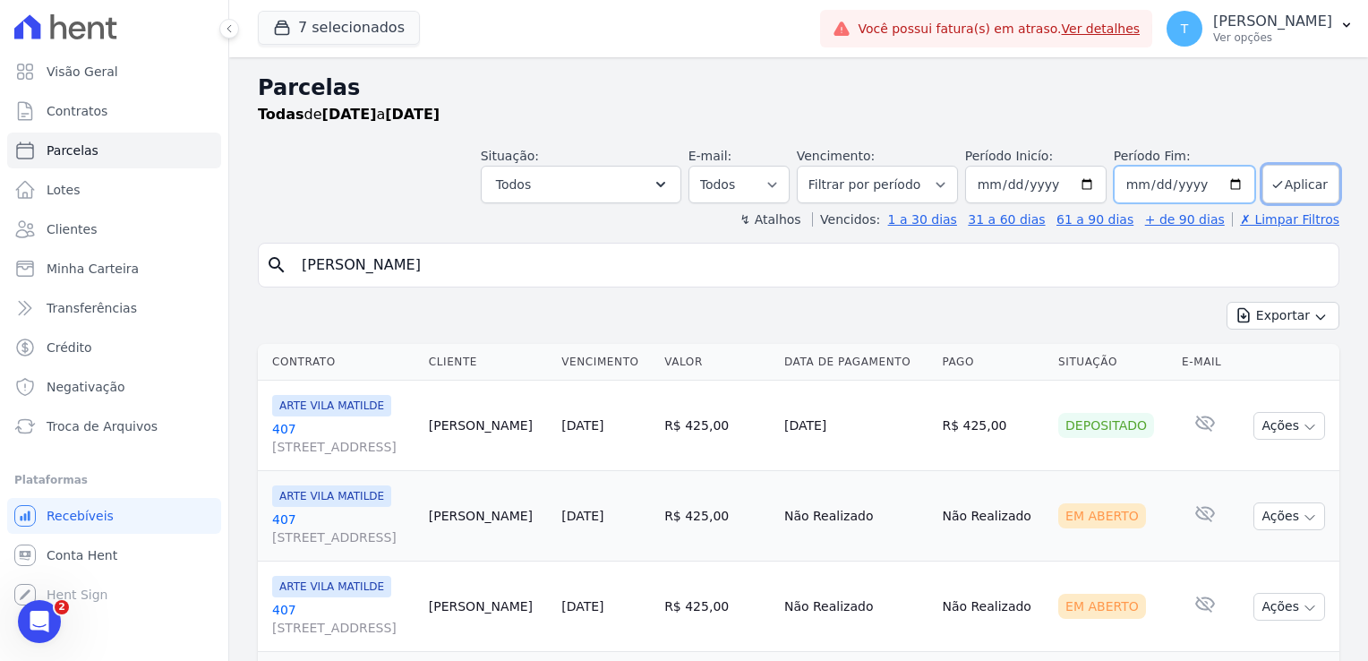
type input "[DATE]"
click at [1286, 187] on button "Aplicar" at bounding box center [1300, 184] width 77 height 38
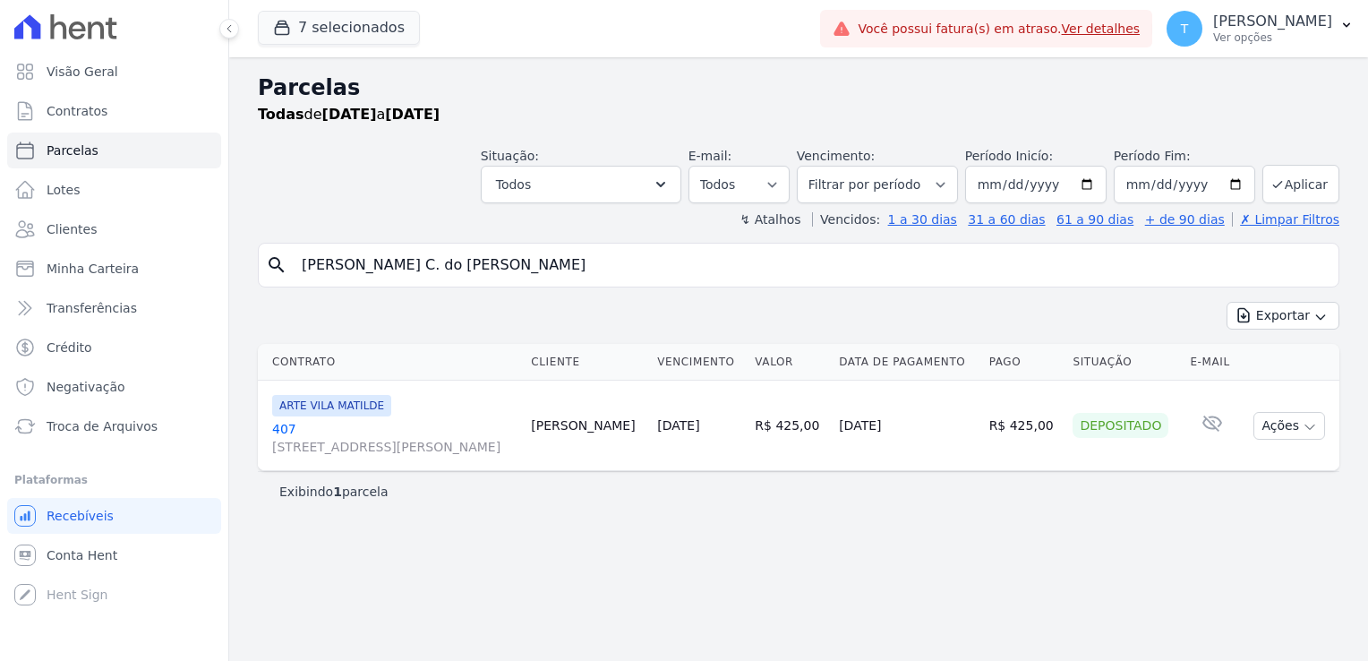
select select
click at [585, 268] on input "[PERSON_NAME] C. do [PERSON_NAME]" at bounding box center [811, 265] width 1040 height 36
select select
drag, startPoint x: 587, startPoint y: 270, endPoint x: 277, endPoint y: 292, distance: 311.4
click at [281, 292] on div "search [PERSON_NAME] C. do [PERSON_NAME] Exportar Exportar PDF Exportar CSV Con…" at bounding box center [798, 377] width 1081 height 269
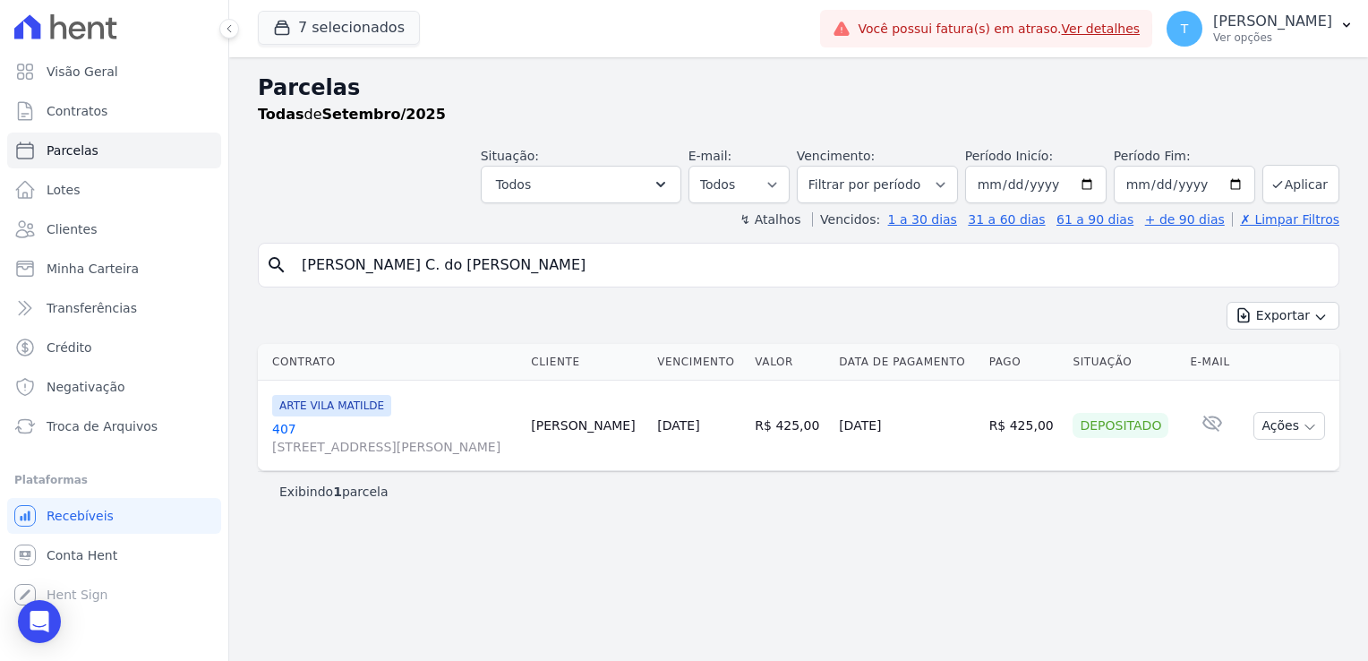
paste input "[PERSON_NAME] [PERSON_NAME] Costa"
type input "[PERSON_NAME] [PERSON_NAME] Costa"
select select
click at [1307, 423] on icon "button" at bounding box center [1310, 427] width 14 height 14
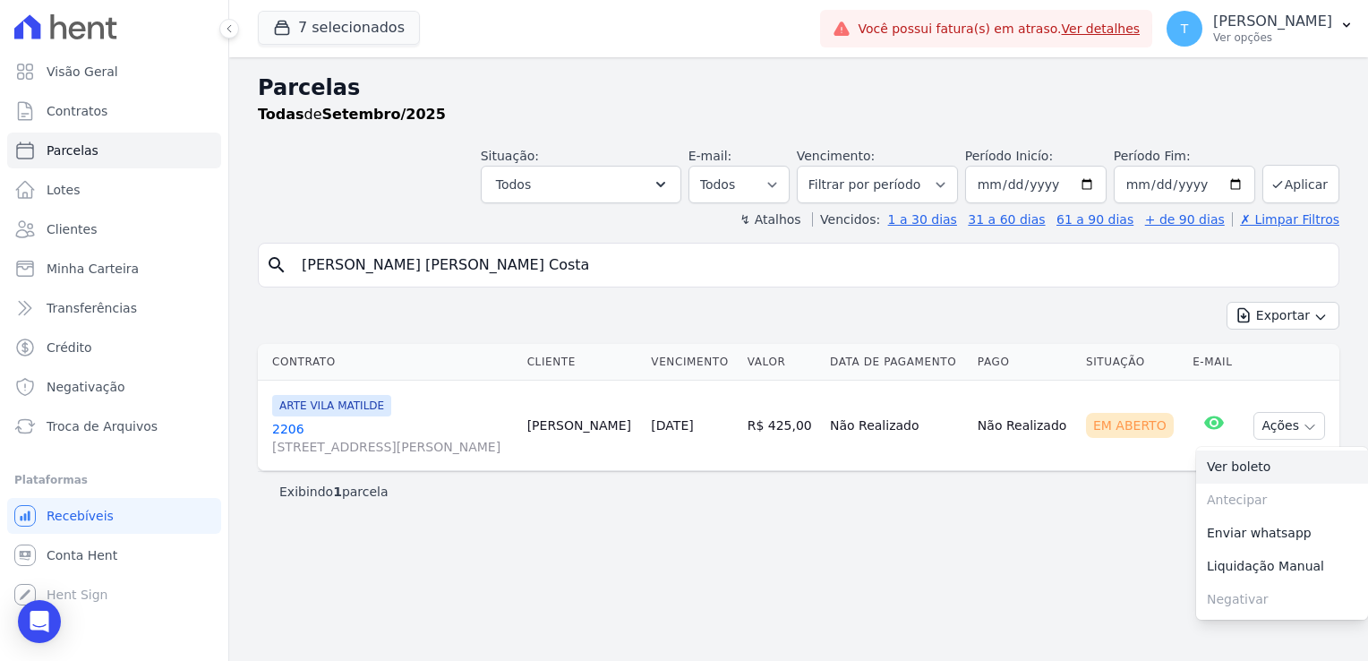
click at [1268, 465] on link "Ver boleto" at bounding box center [1282, 466] width 172 height 33
click at [93, 269] on span "Minha Carteira" at bounding box center [93, 269] width 92 height 18
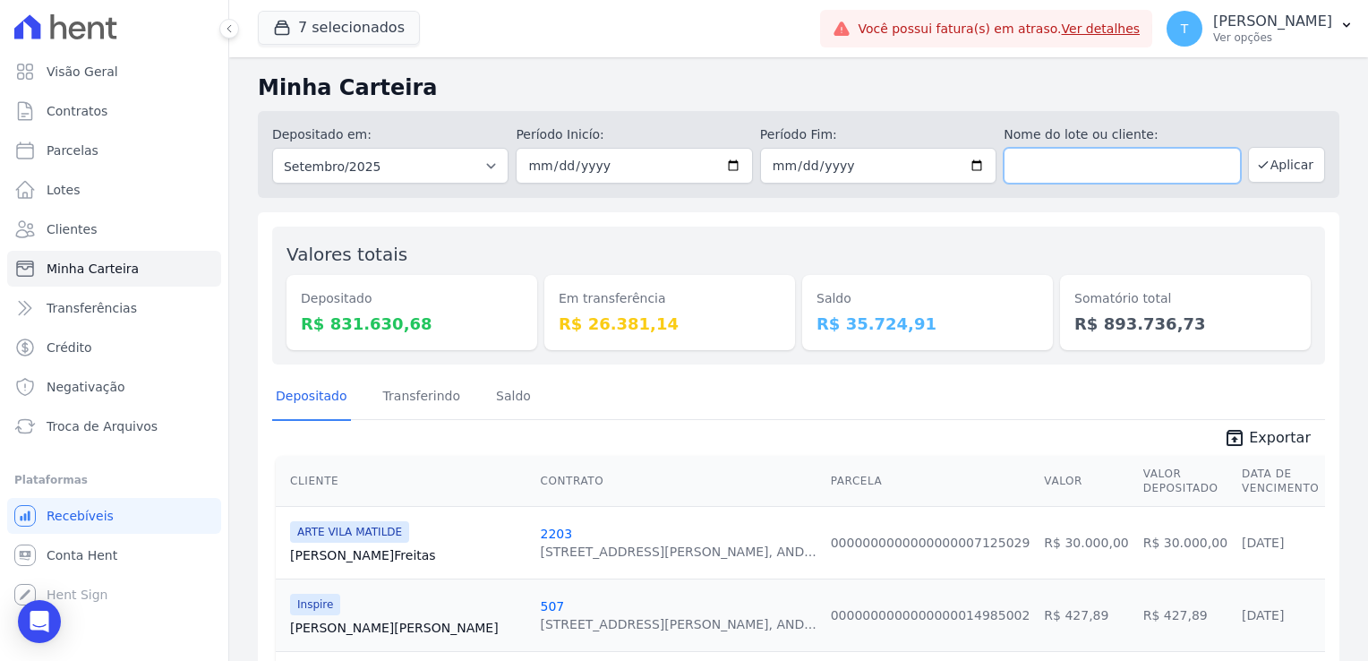
click at [1087, 163] on input "text" at bounding box center [1122, 166] width 236 height 36
paste input "[PERSON_NAME]"
type input "[PERSON_NAME]"
click at [1281, 163] on button "Aplicar" at bounding box center [1286, 165] width 77 height 36
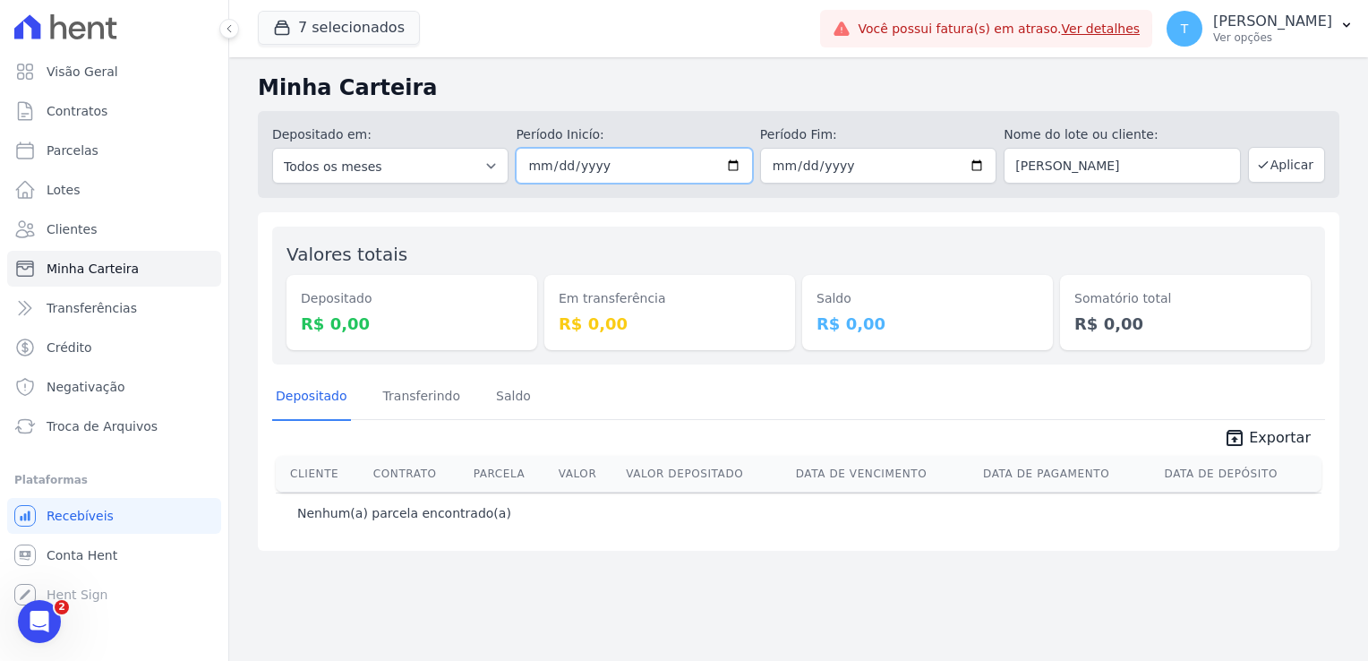
click at [733, 163] on input "[DATE]" at bounding box center [634, 166] width 236 height 36
type input "2025-08-01"
click at [1316, 170] on button "Aplicar" at bounding box center [1286, 165] width 77 height 36
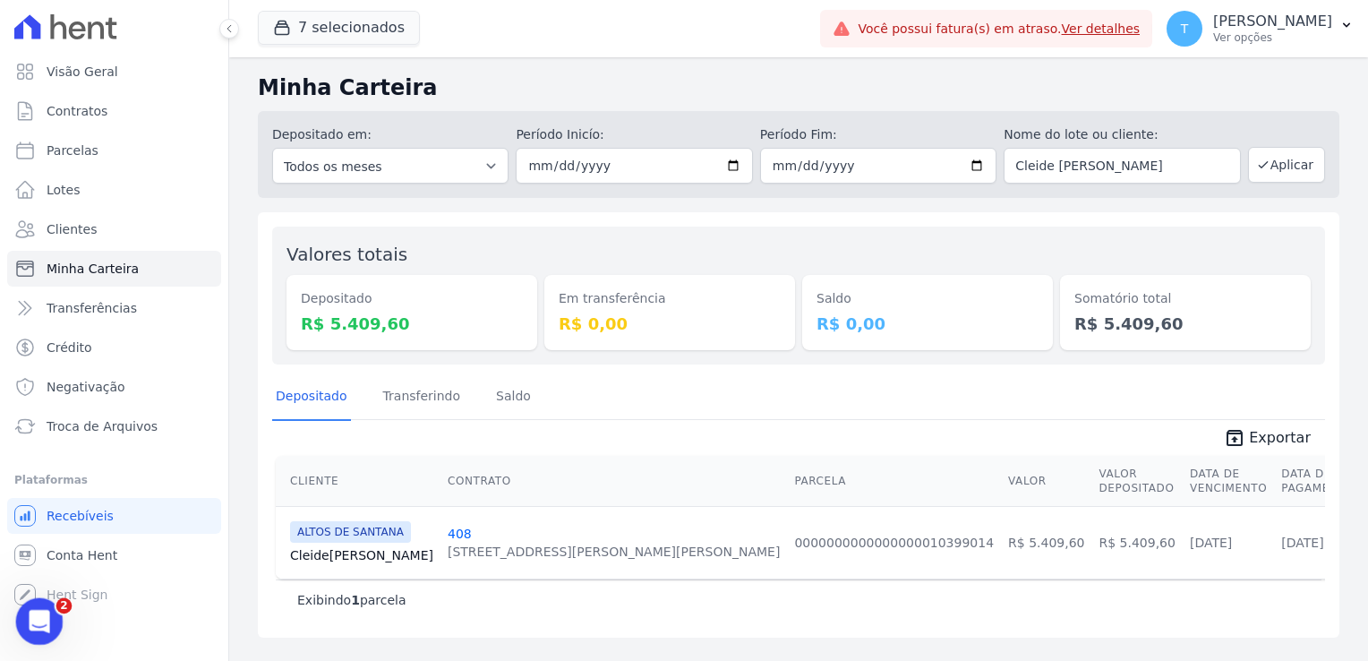
click at [33, 619] on icon "Abertura do Messenger da Intercom" at bounding box center [37, 619] width 30 height 30
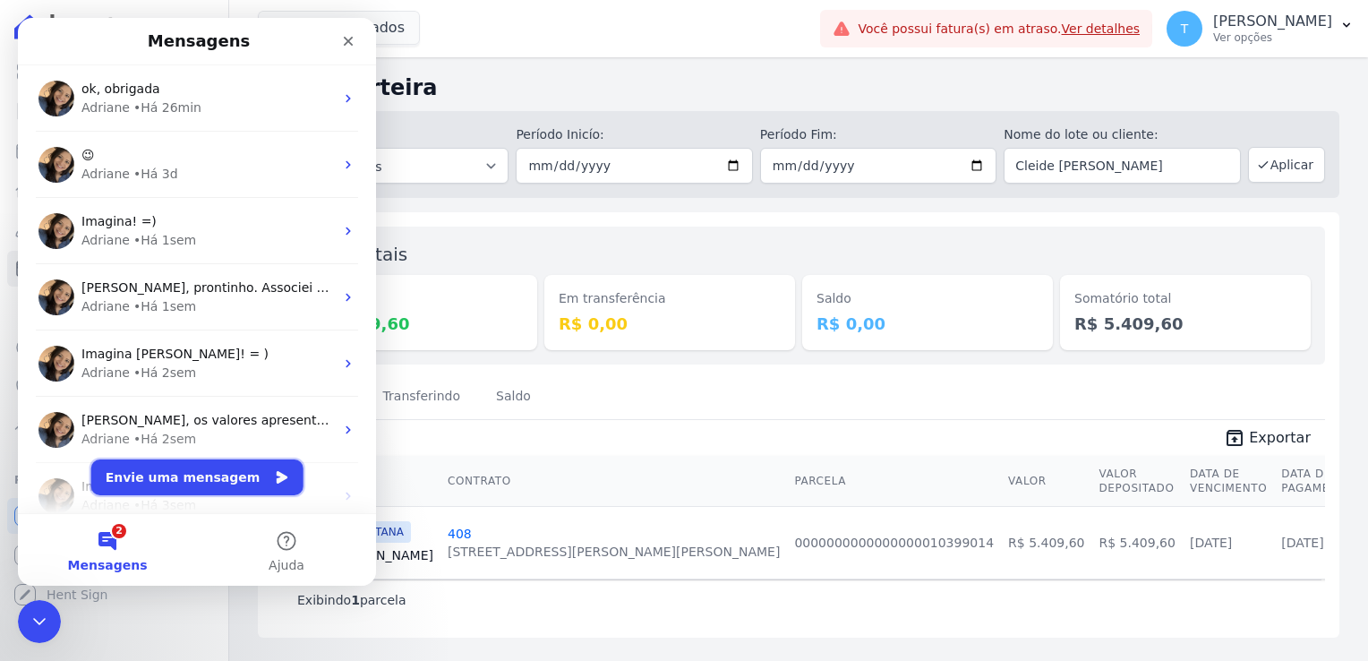
click at [173, 474] on button "Envie uma mensagem" at bounding box center [197, 477] width 212 height 36
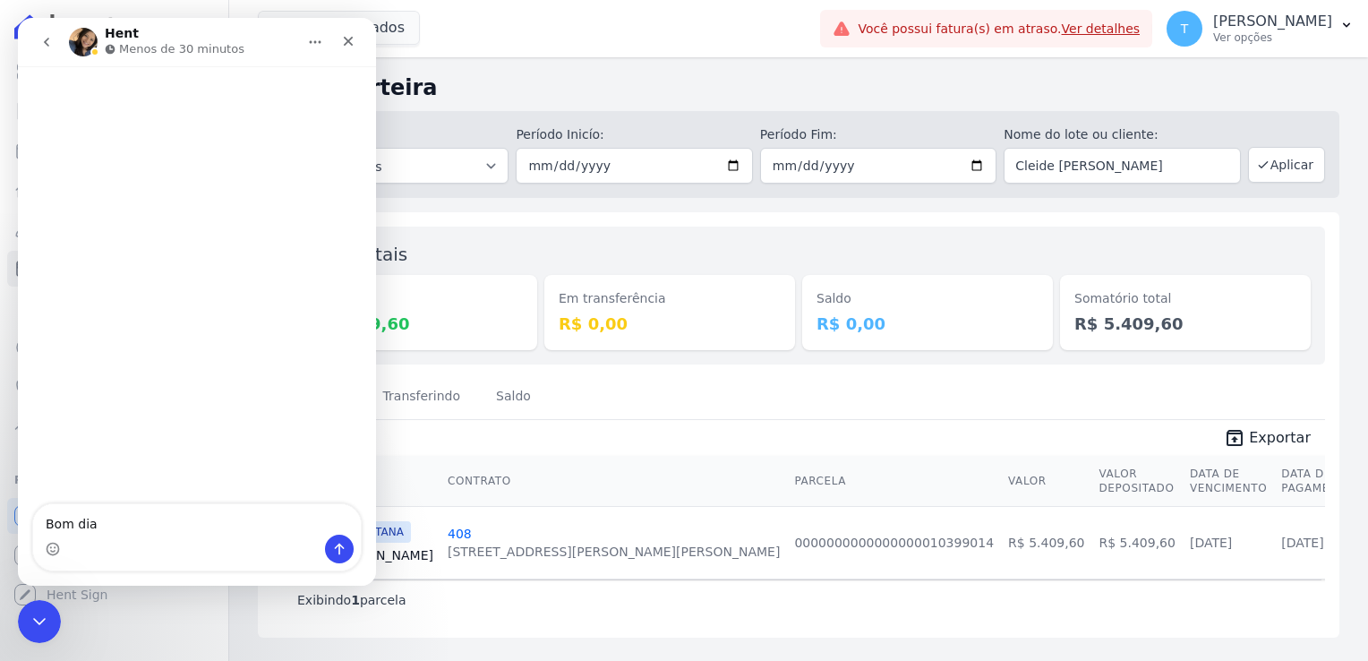
type textarea "Bom dia!"
type textarea "Po"
type textarea "Por gentileza poderia verificar"
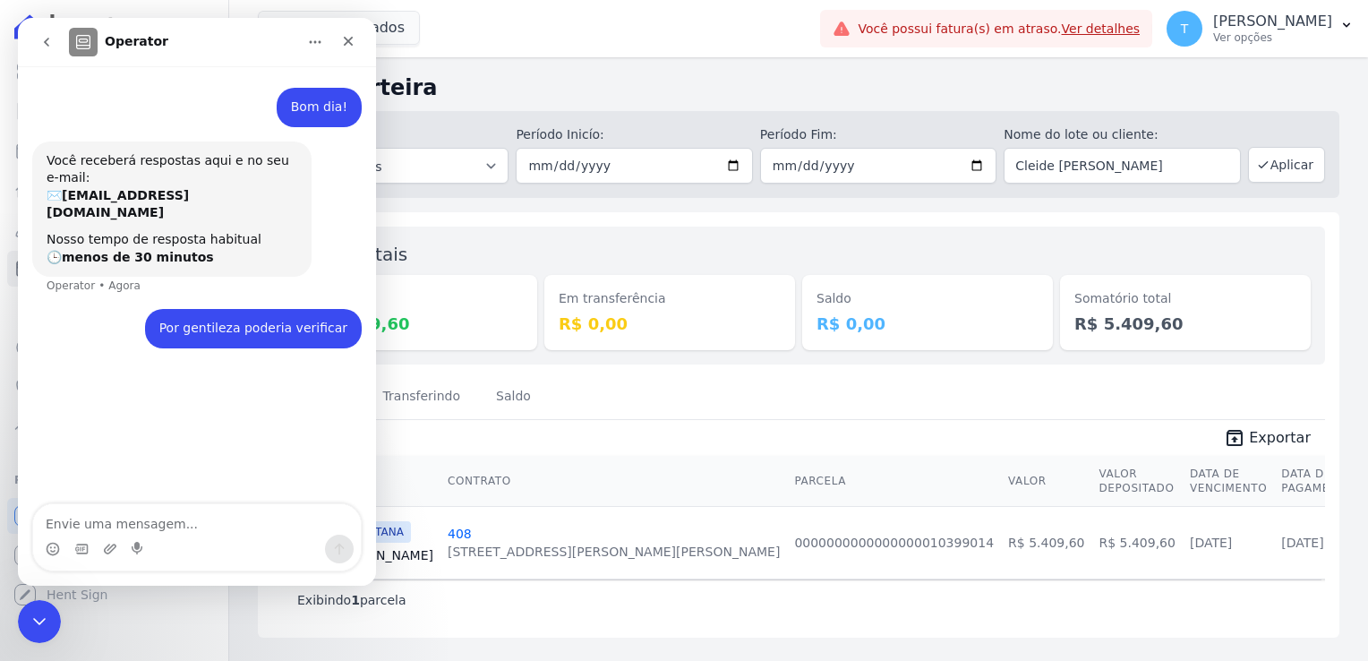
click at [100, 546] on div "Messenger da Intercom" at bounding box center [197, 548] width 328 height 29
click at [106, 549] on icon "Upload do anexo" at bounding box center [110, 548] width 13 height 10
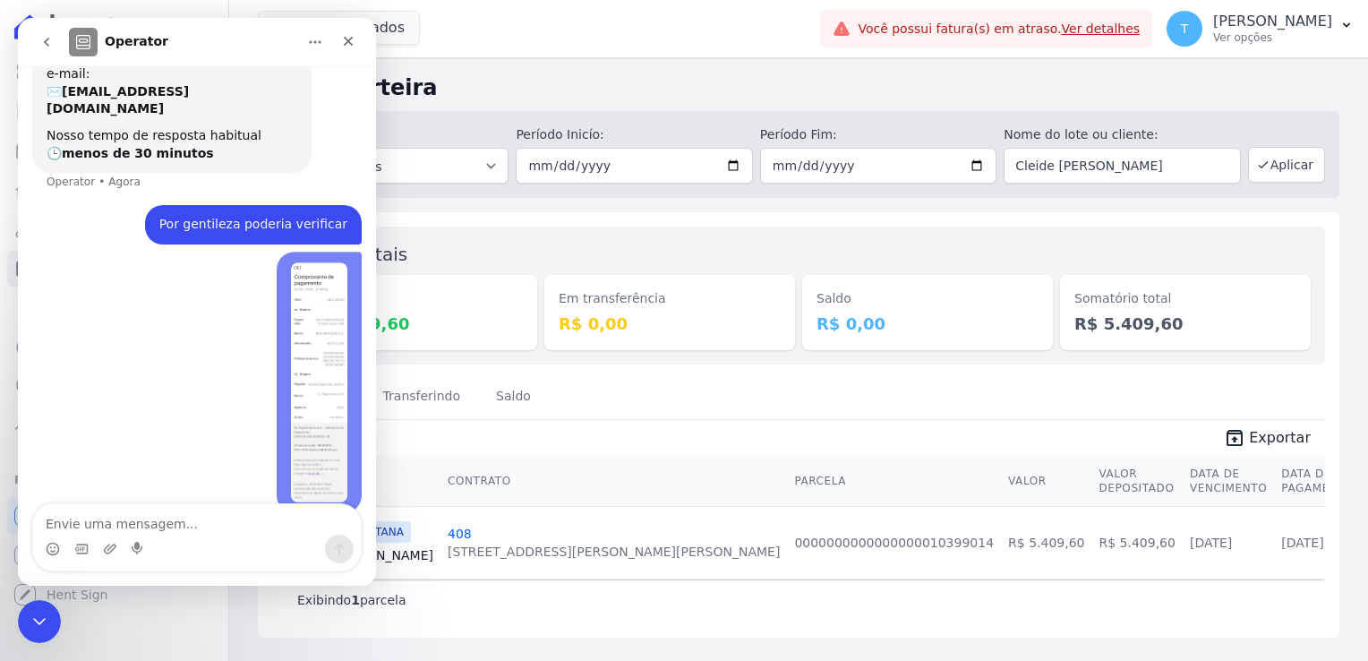
scroll to position [108, 0]
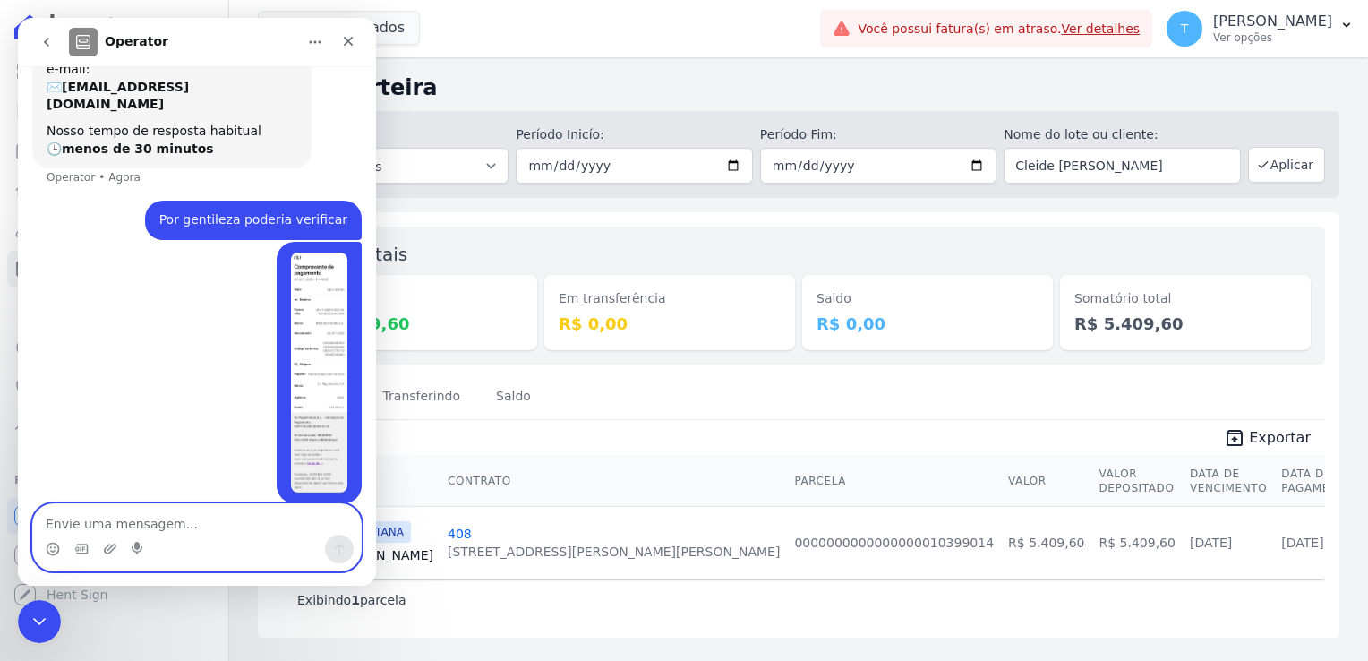
paste textarea "[PERSON_NAME]"
type textarea "[PERSON_NAME]"
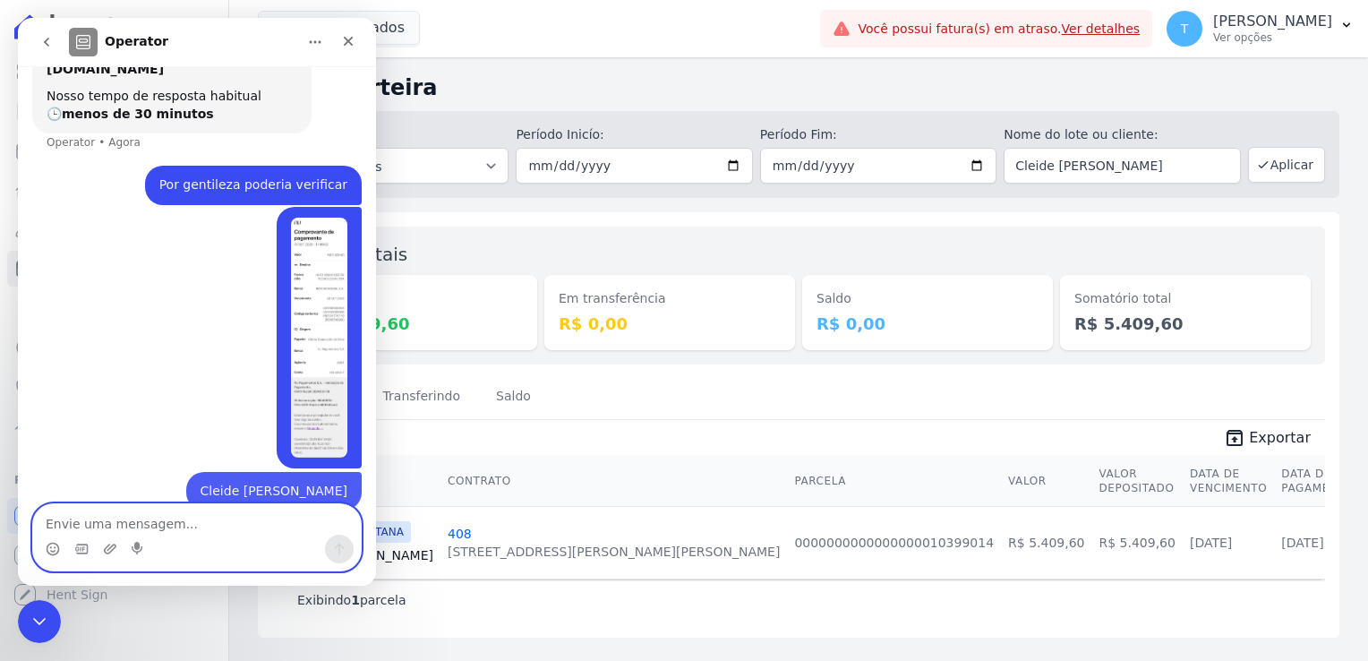
scroll to position [149, 0]
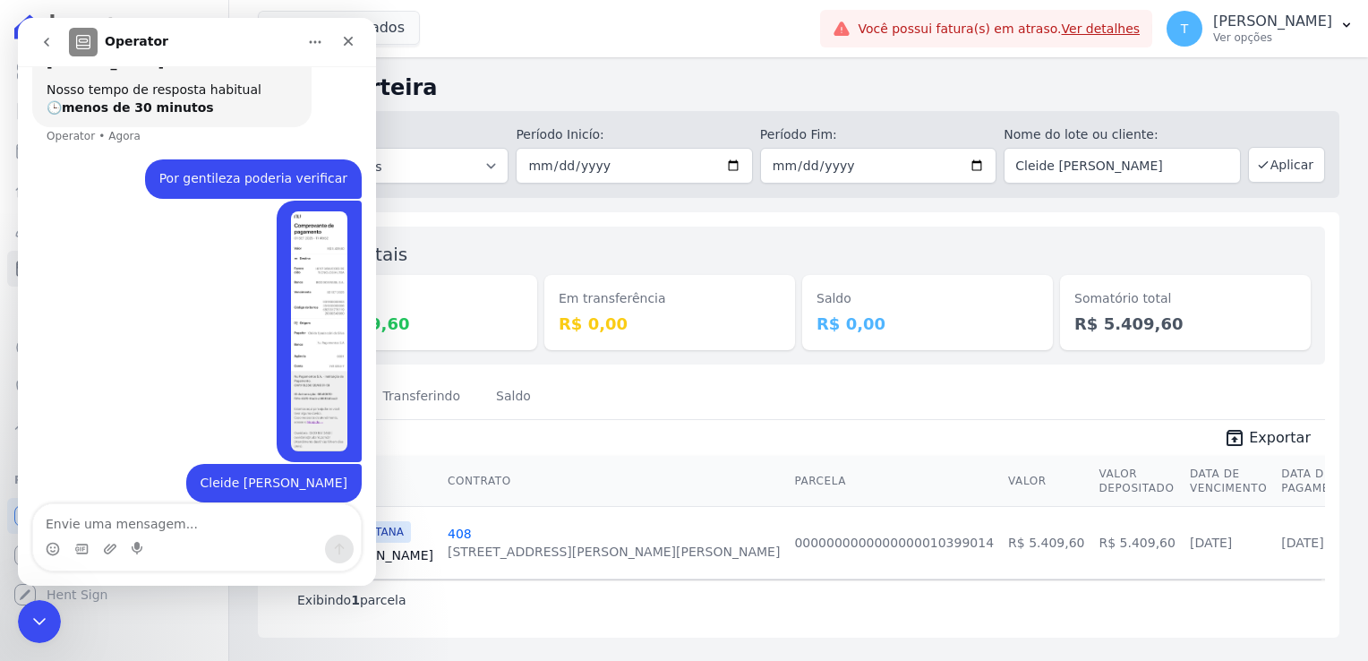
click at [457, 56] on div "7 selecionados Graal Engenharia ALTOS DE SANTANA Arcos Itaquera ARTE VILA MATIL…" at bounding box center [535, 28] width 555 height 59
click at [41, 608] on icon "Encerramento do Messenger da Intercom" at bounding box center [36, 618] width 21 height 21
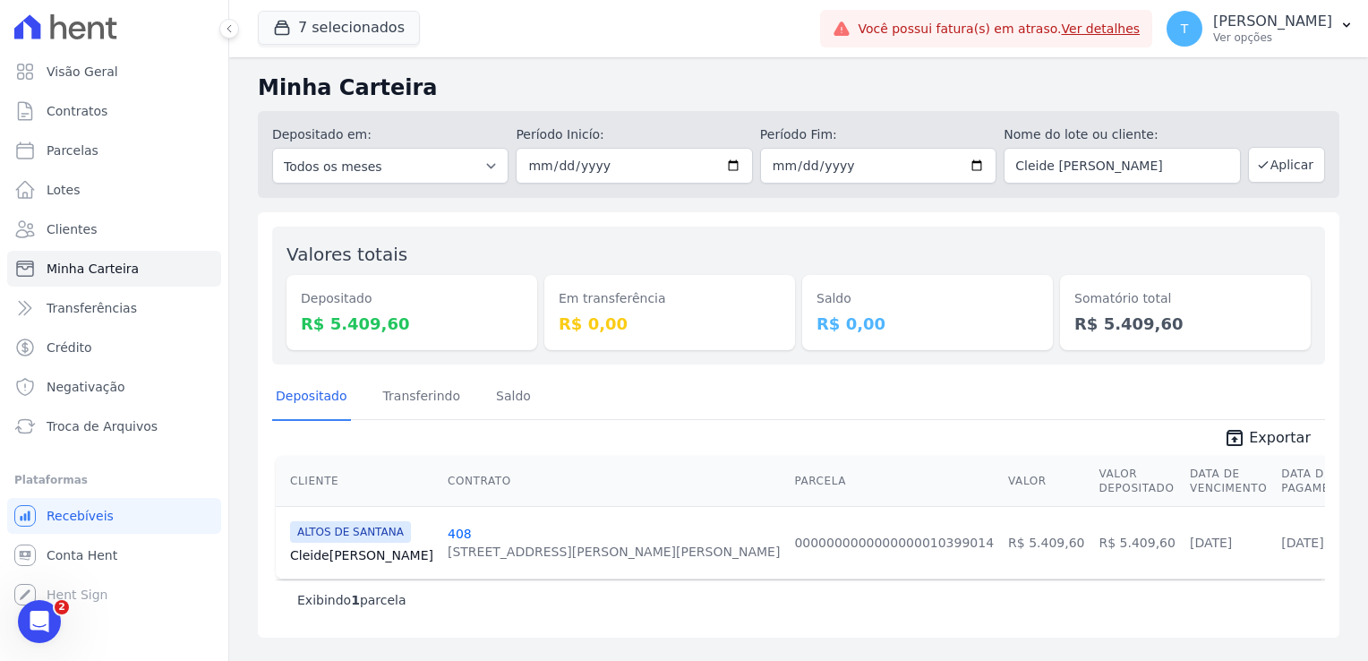
scroll to position [149, 0]
click at [367, 17] on button "7 selecionados" at bounding box center [339, 28] width 162 height 34
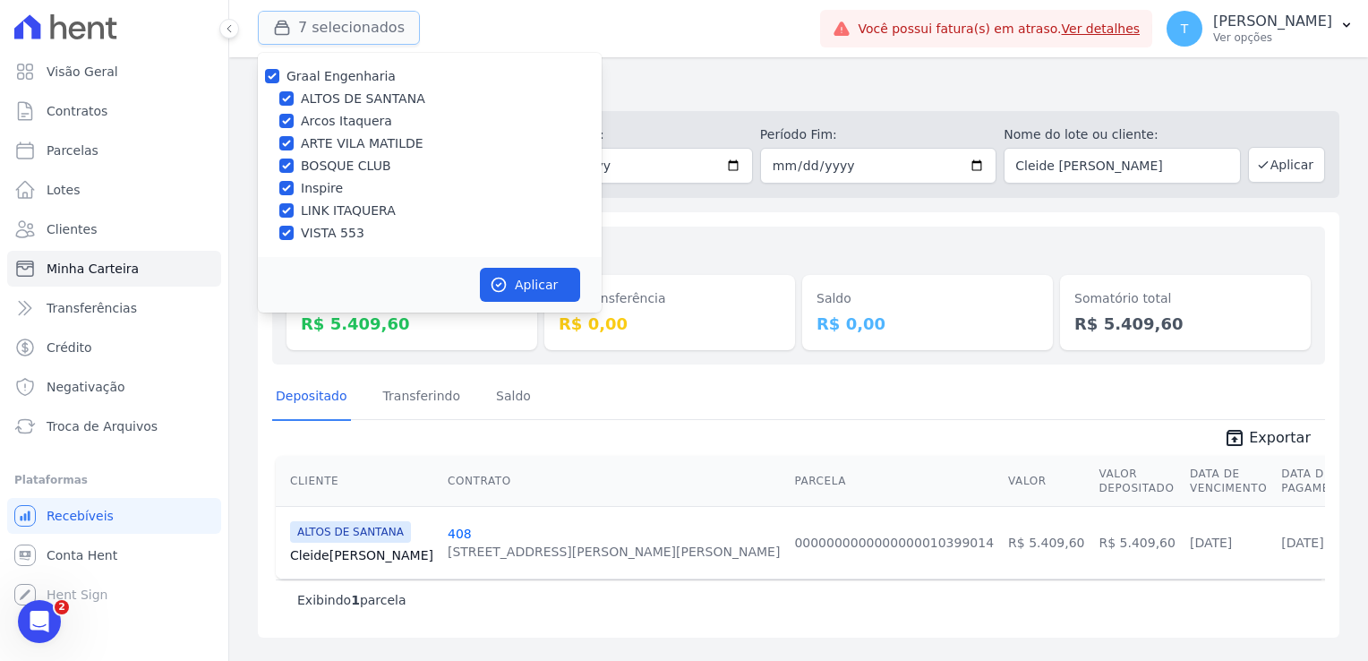
click at [367, 17] on button "7 selecionados" at bounding box center [339, 28] width 162 height 34
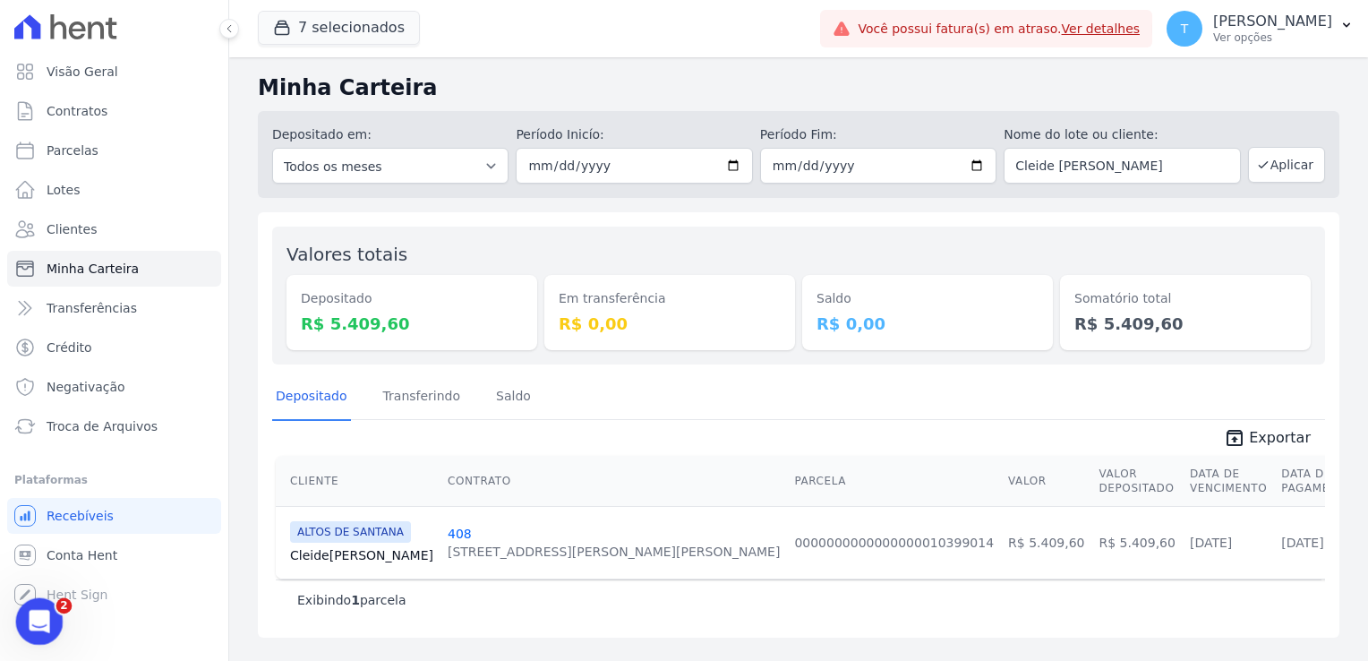
click at [34, 605] on icon "Abertura do Messenger da Intercom" at bounding box center [37, 619] width 30 height 30
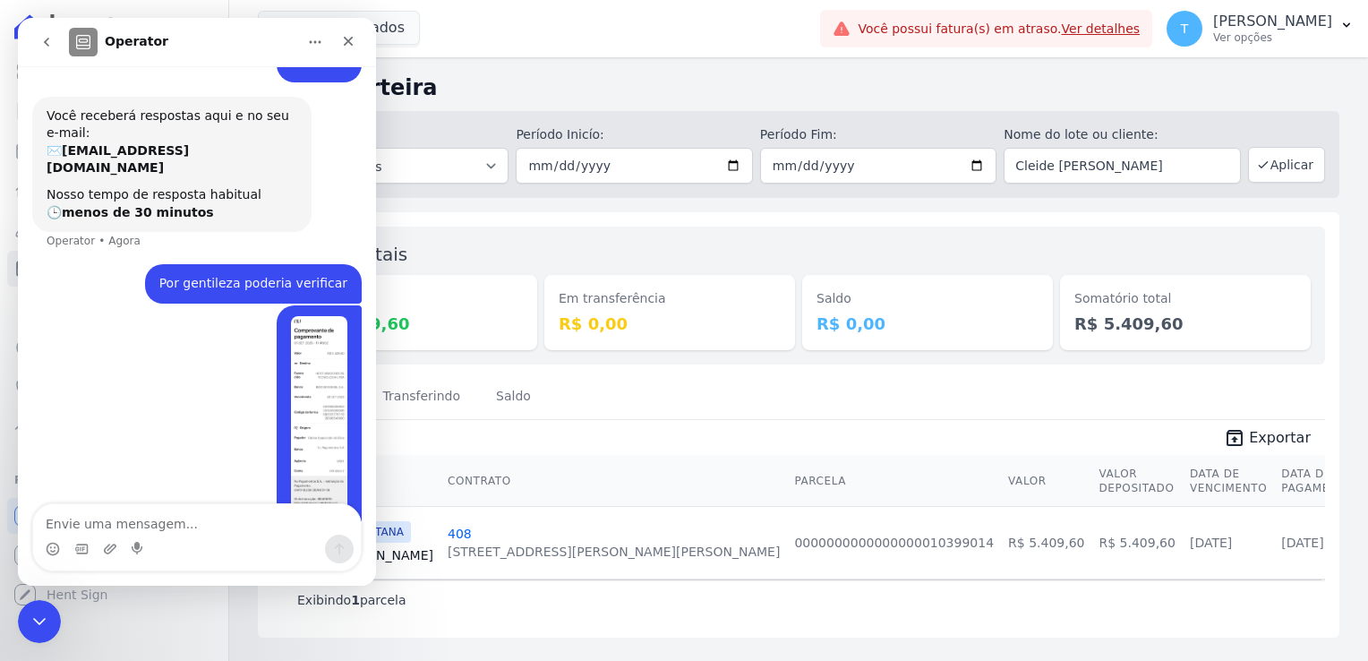
scroll to position [149, 0]
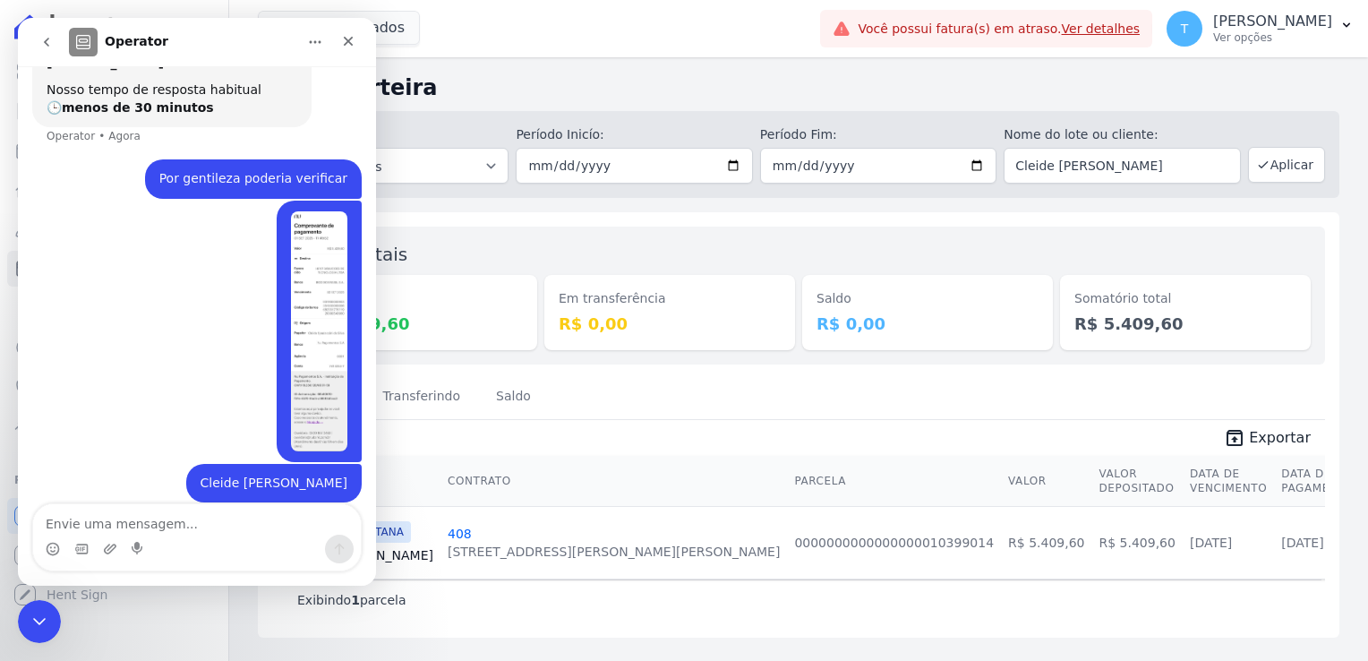
click at [133, 525] on textarea "Envie uma mensagem..." at bounding box center [197, 519] width 328 height 30
type textarea "RESIDENCIAL ALTOS"
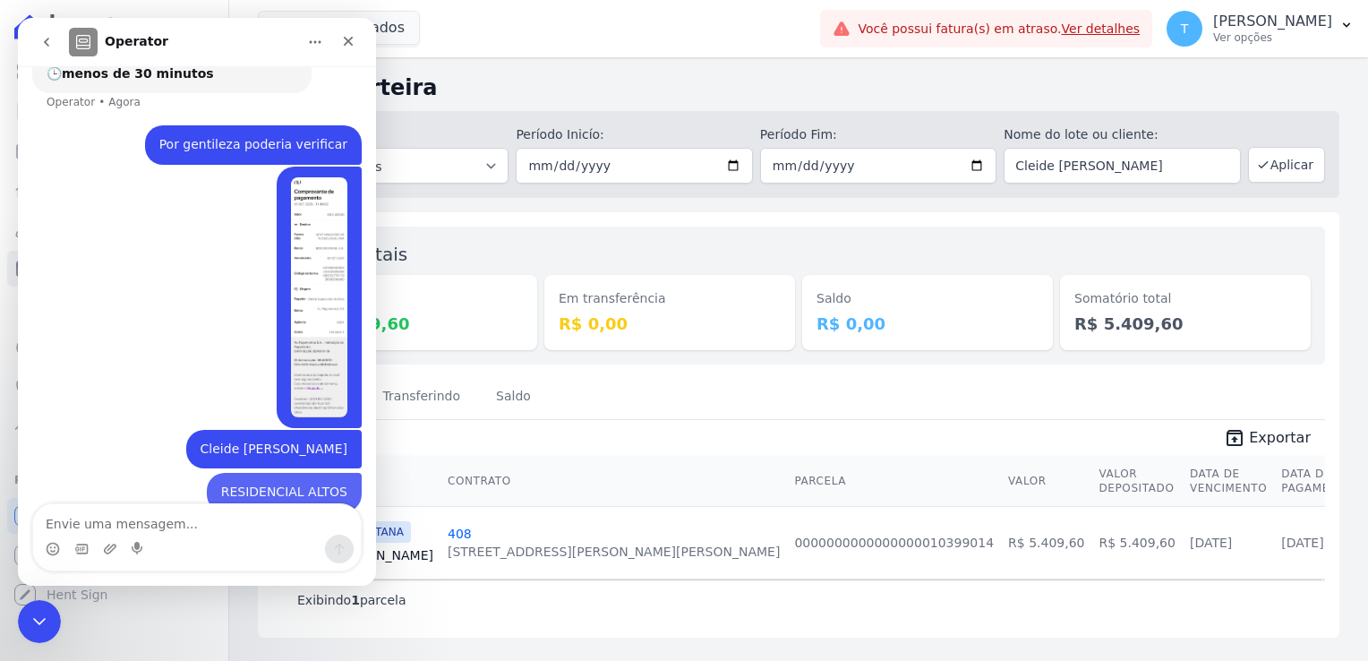
scroll to position [190, 0]
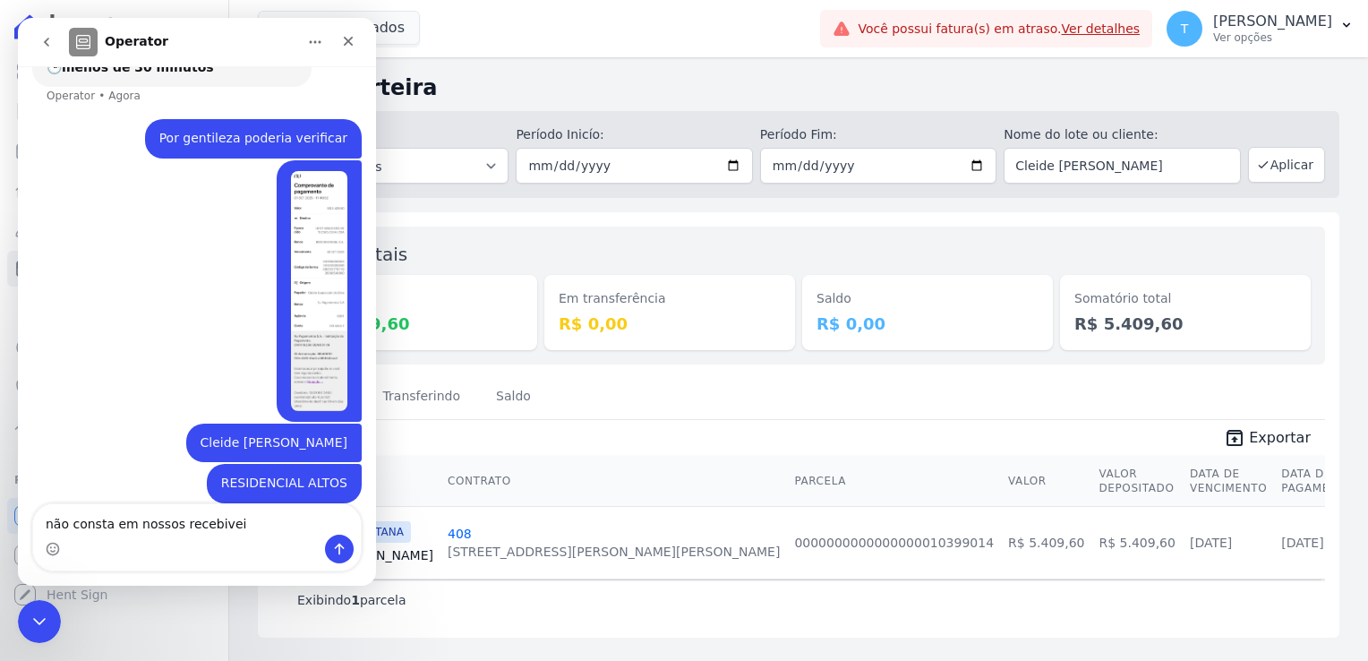
type textarea "não consta em nossos recebiveis"
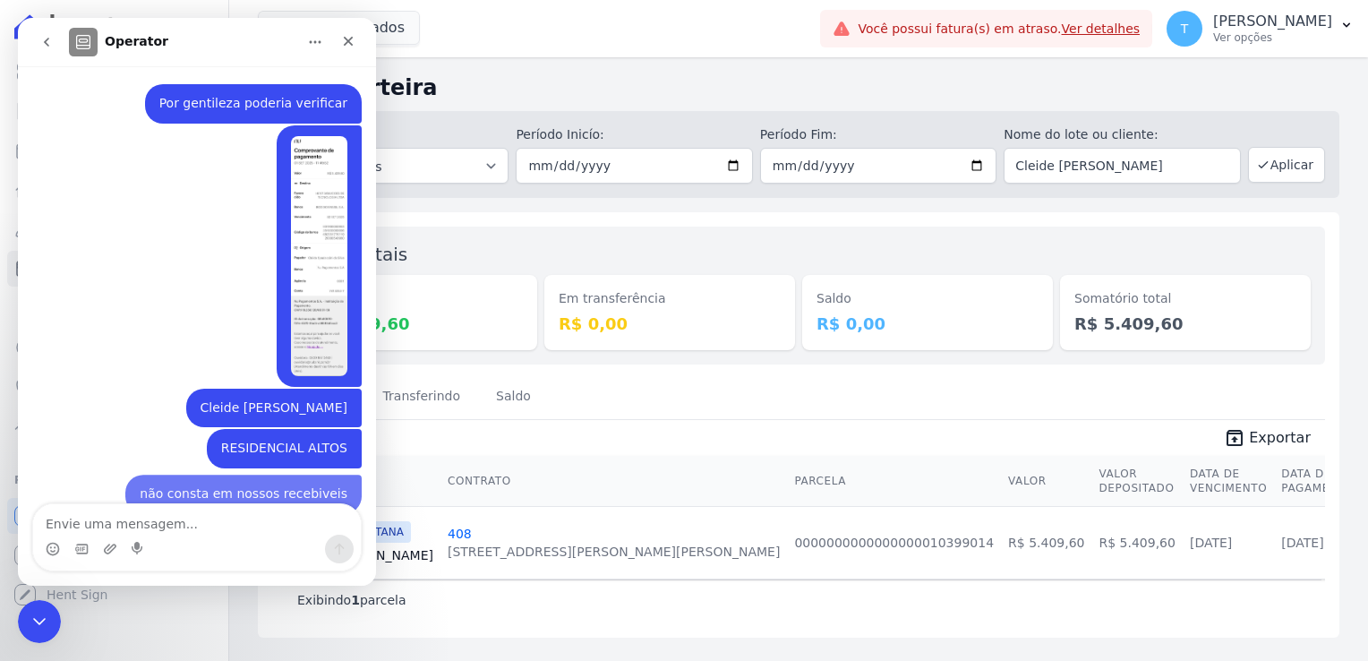
scroll to position [231, 0]
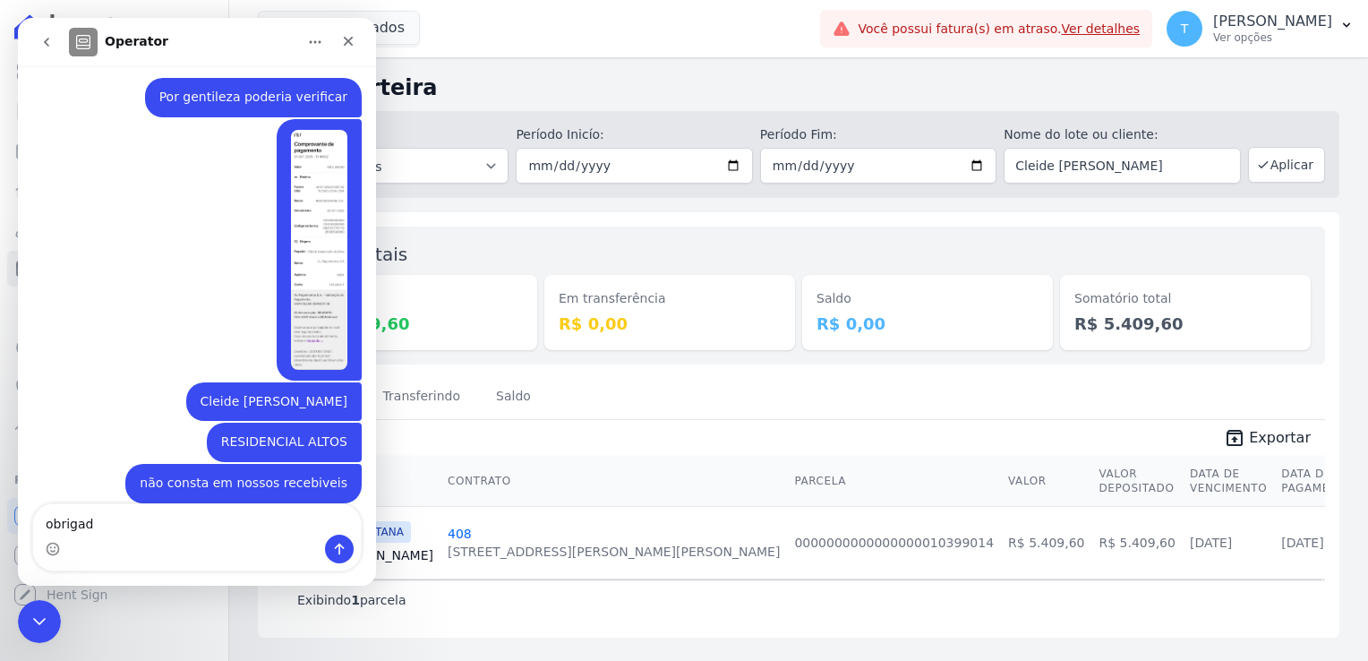
type textarea "obrigada"
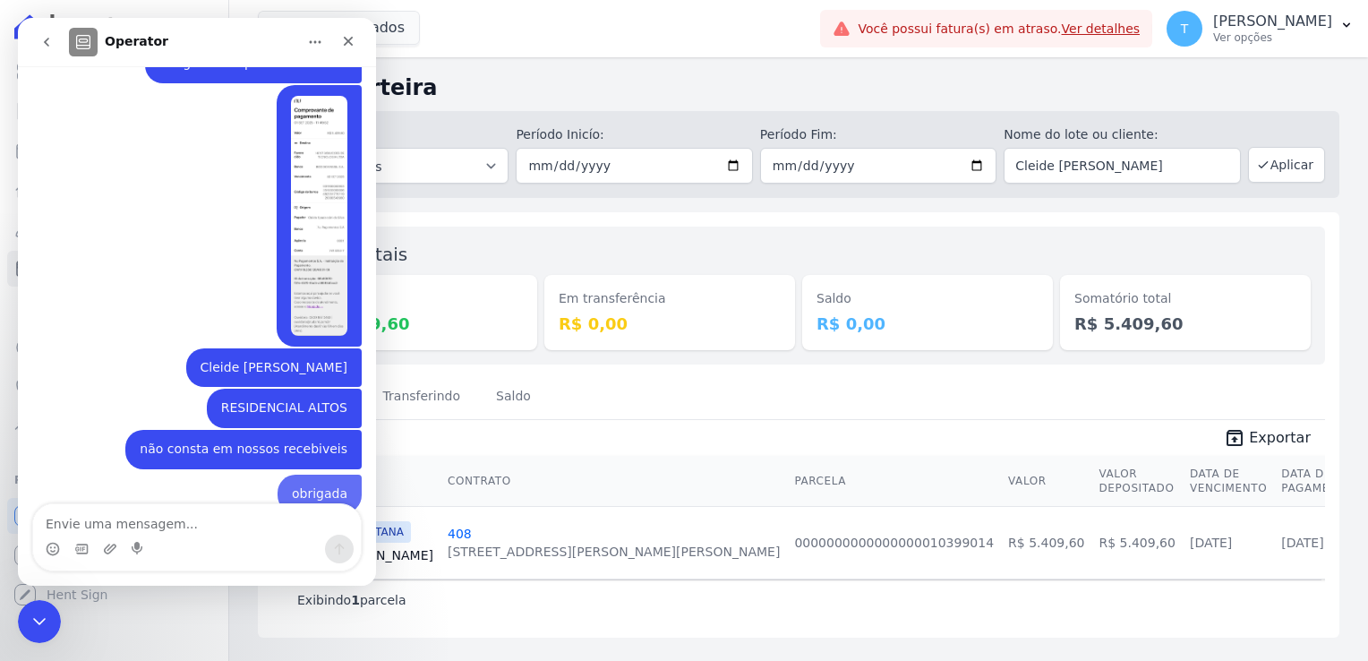
scroll to position [272, 0]
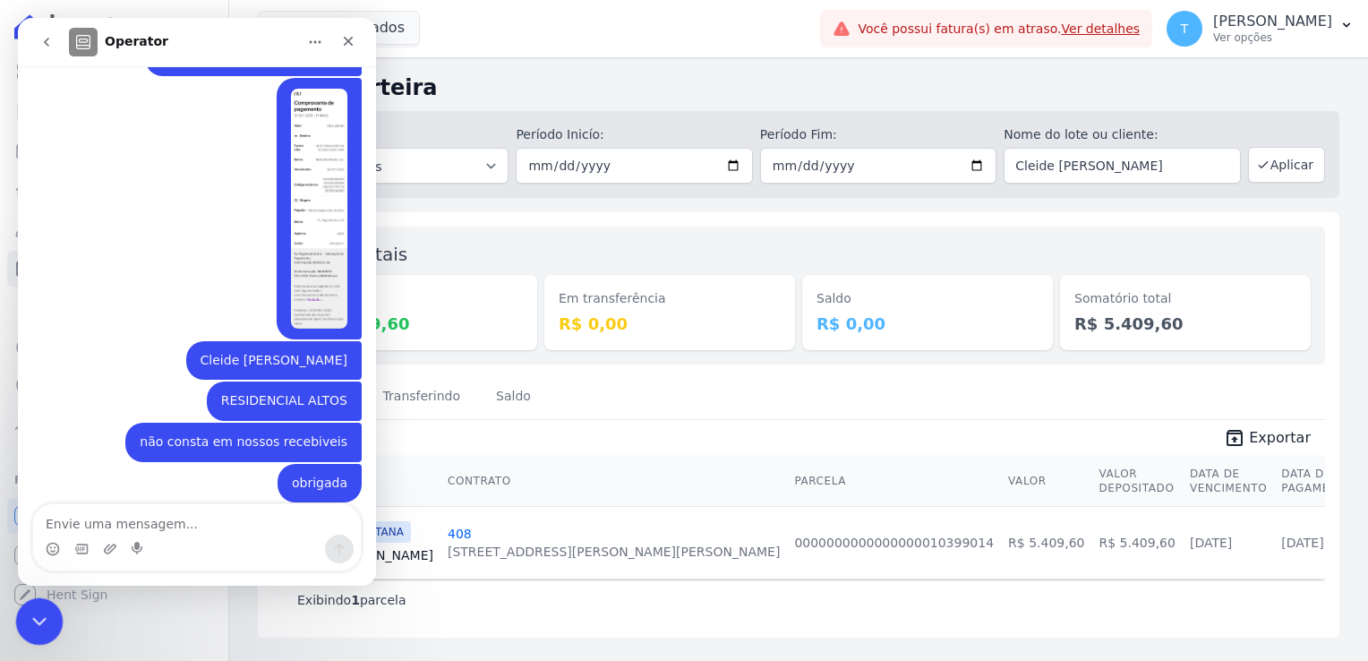
click at [42, 613] on icon "Encerramento do Messenger da Intercom" at bounding box center [36, 618] width 21 height 21
